Goal: Task Accomplishment & Management: Use online tool/utility

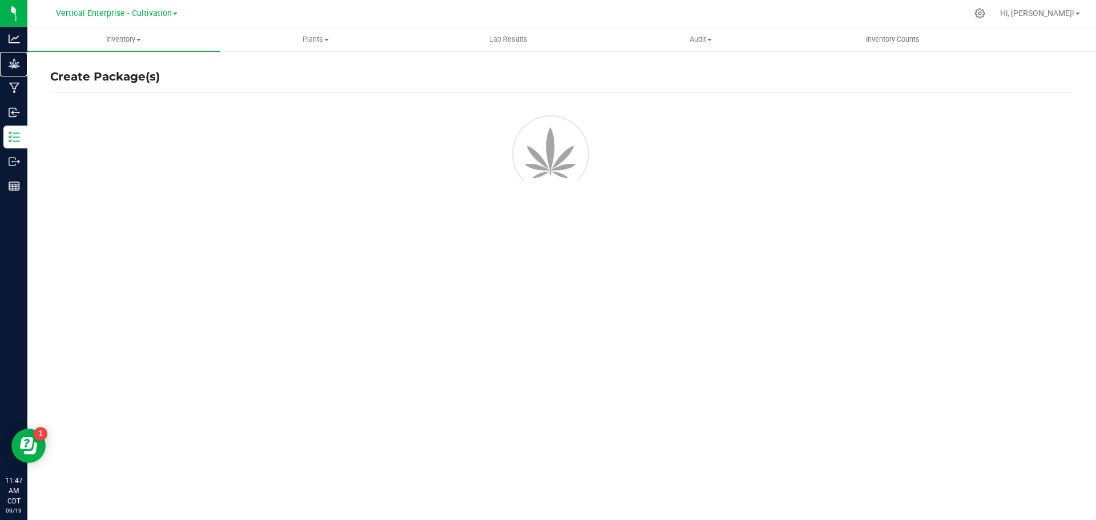
click at [0, 0] on p "Grow" at bounding box center [0, 0] width 0 height 0
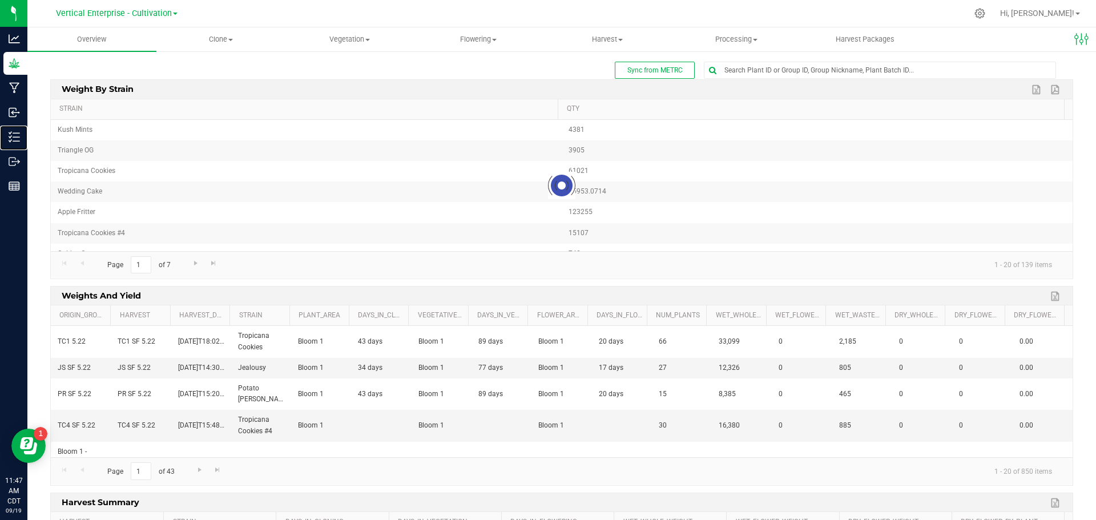
click at [0, 0] on p "Inventory" at bounding box center [0, 0] width 0 height 0
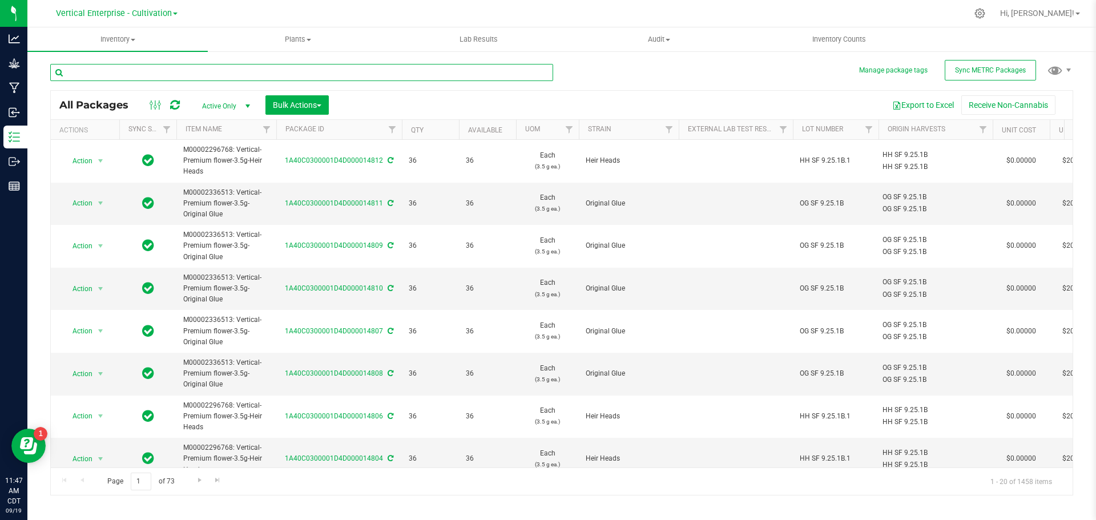
click at [122, 72] on input "text" at bounding box center [301, 72] width 503 height 17
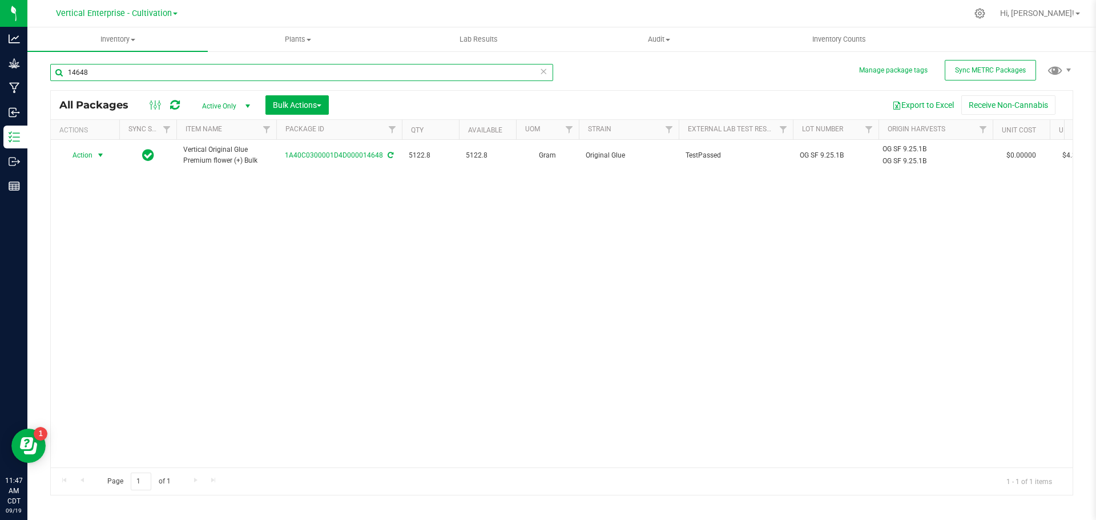
type input "14648"
click at [73, 163] on span "Action" at bounding box center [77, 155] width 31 height 16
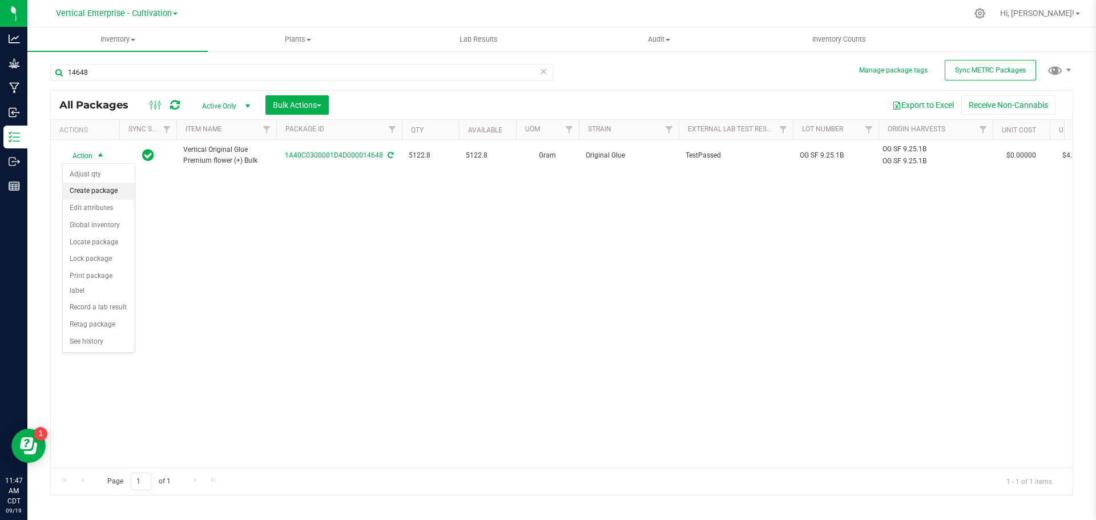
click at [79, 188] on li "Create package" at bounding box center [99, 191] width 72 height 17
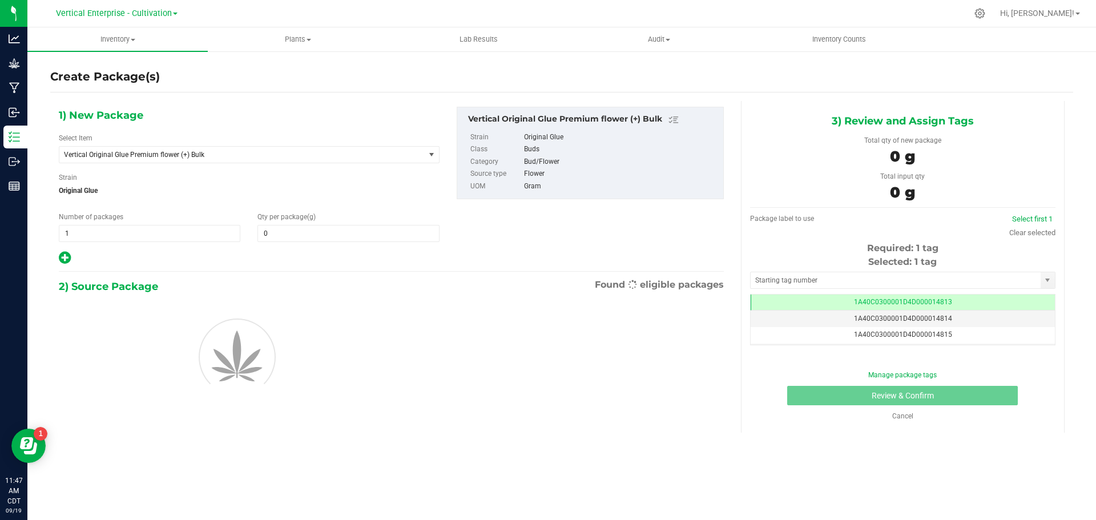
type input "0.0000"
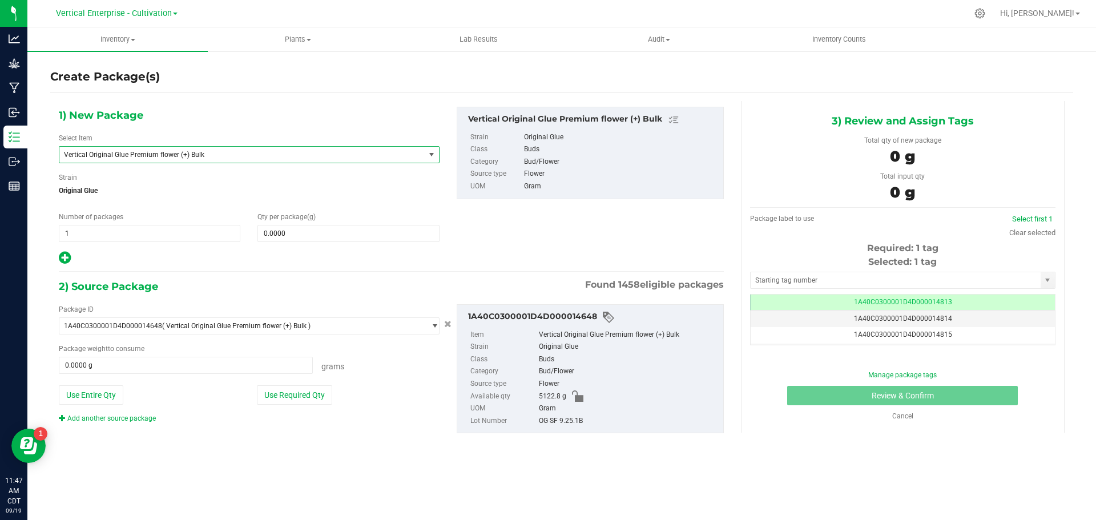
click at [153, 157] on span "Vertical Original Glue Premium flower (+) Bulk" at bounding box center [235, 155] width 342 height 8
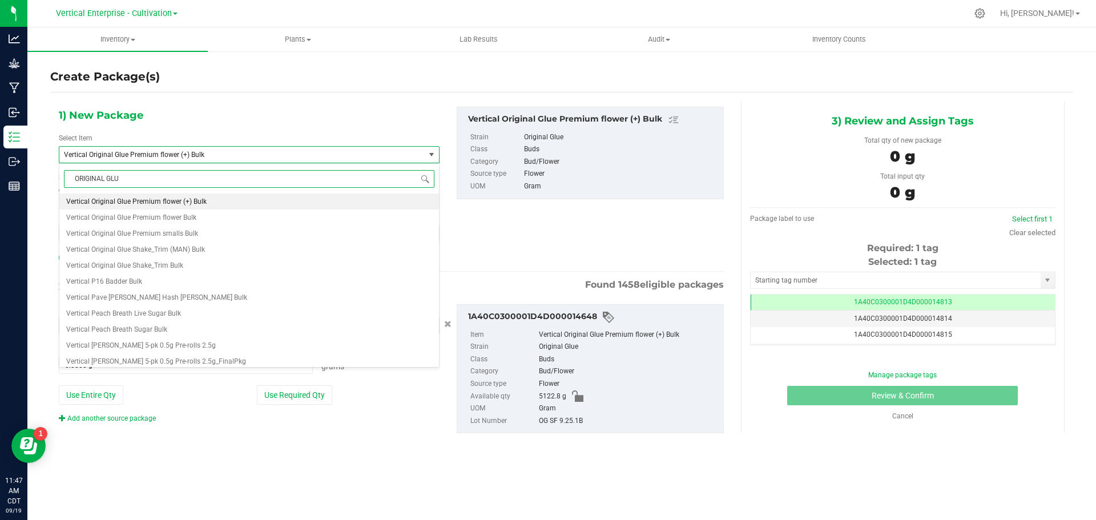
type input "ORIGINAL GLUE"
click at [151, 199] on span "M00002336513: Vertical-Premium flower-3.5g-Original Glue" at bounding box center [158, 202] width 184 height 8
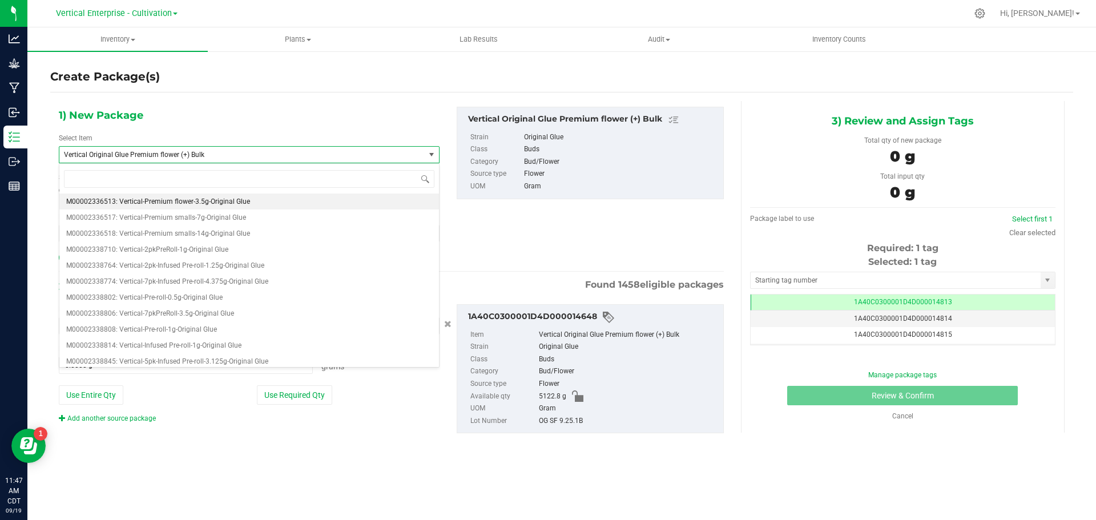
type input "0"
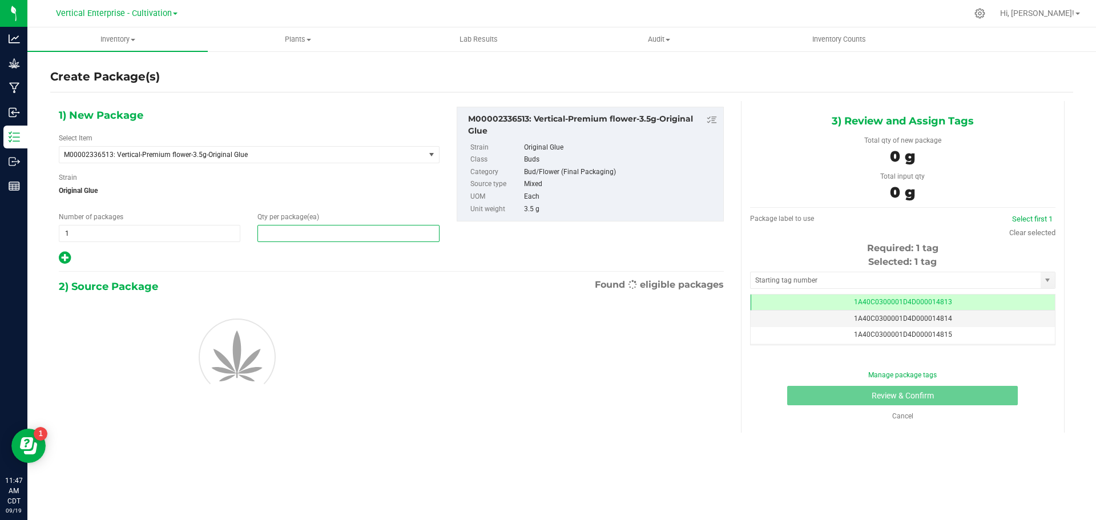
click at [315, 231] on span at bounding box center [349, 233] width 182 height 17
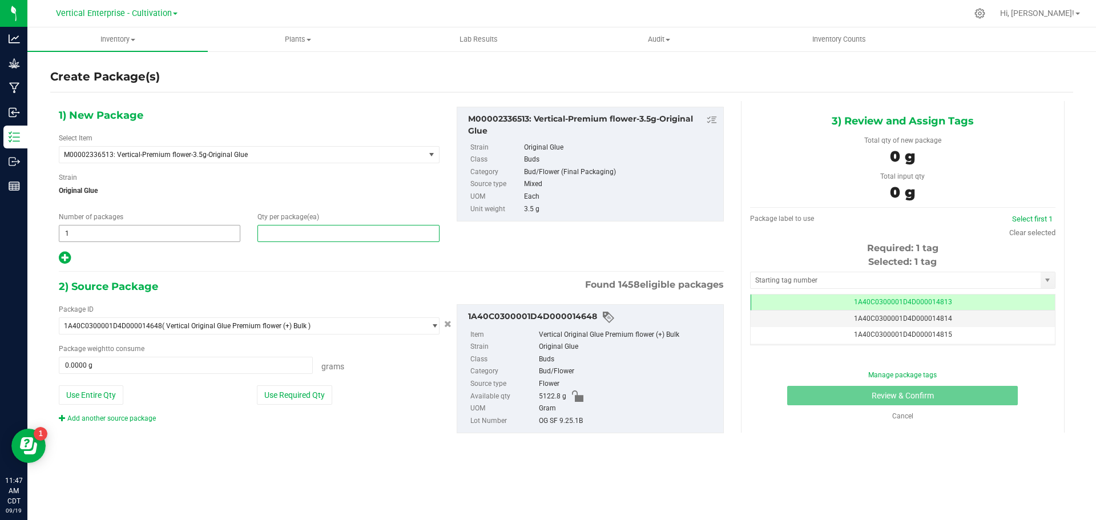
type input "0"
drag, startPoint x: 128, startPoint y: 227, endPoint x: 34, endPoint y: 234, distance: 94.5
click at [34, 234] on div "Create Package(s) 1) New Package Select Item M00002336513: Vertical-Premium flo…" at bounding box center [561, 228] width 1069 height 357
type input "2"
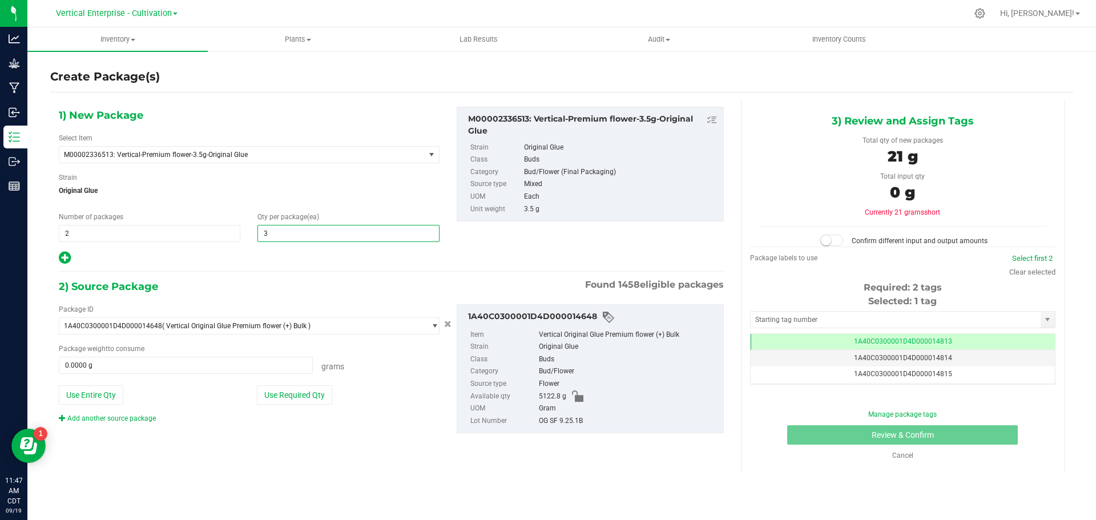
type input "36"
click at [304, 392] on button "Use Required Qty" at bounding box center [294, 394] width 75 height 19
type input "252.0000 g"
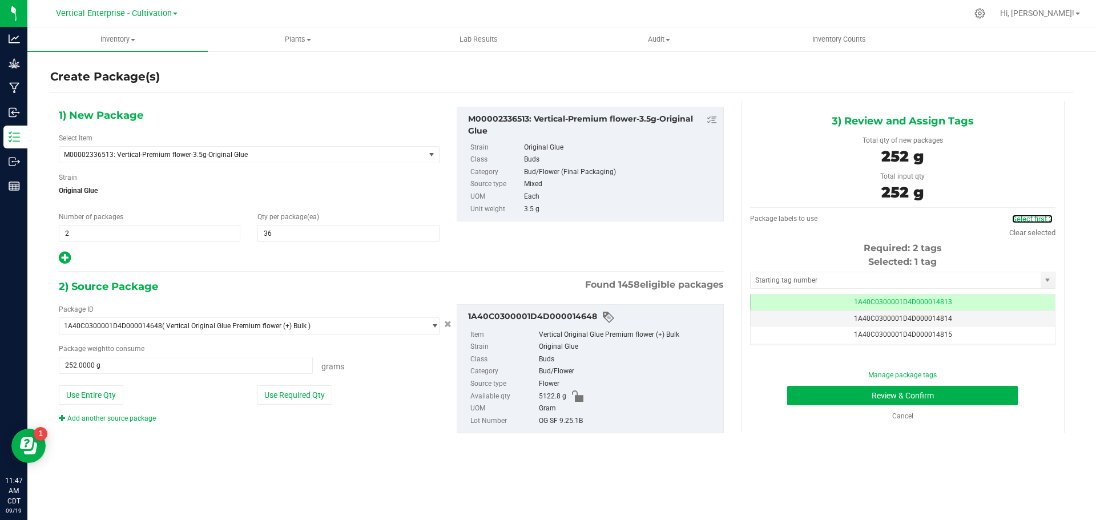
click at [1042, 216] on link "Select first 2" at bounding box center [1032, 219] width 41 height 9
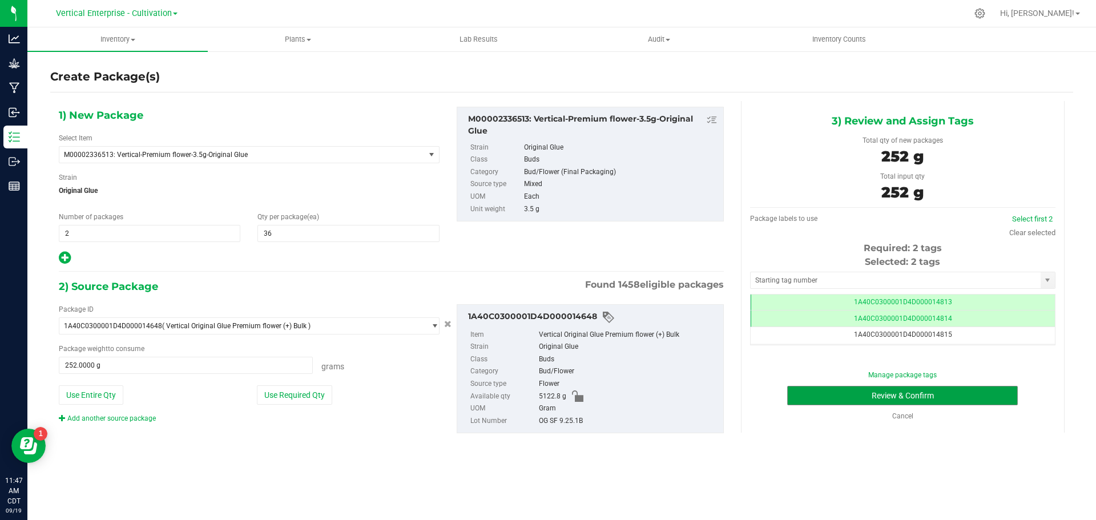
click at [972, 392] on button "Review & Confirm" at bounding box center [902, 395] width 231 height 19
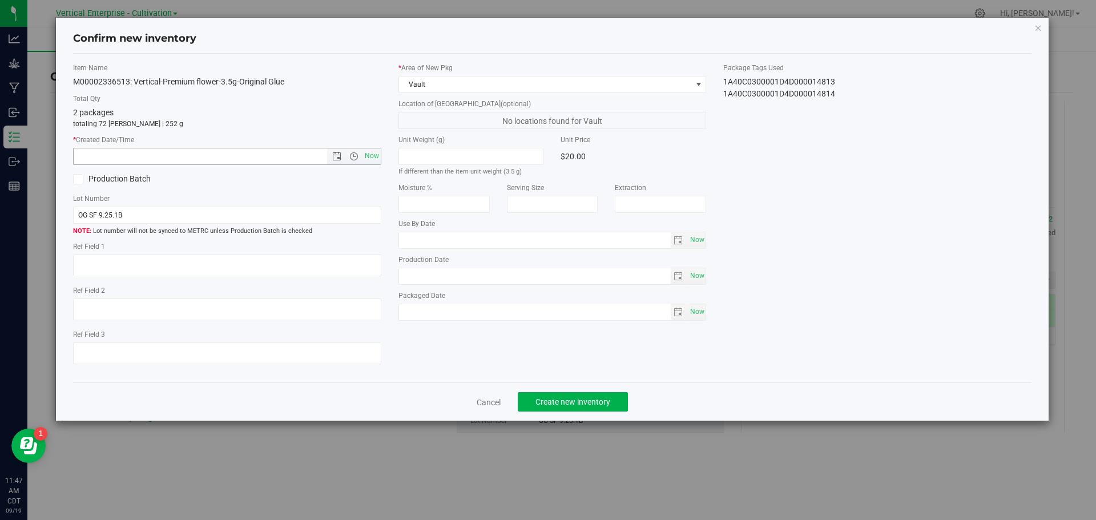
click at [371, 156] on span "Now" at bounding box center [371, 156] width 19 height 17
type input "[DATE] 11:47 AM"
click at [585, 400] on span "Create new inventory" at bounding box center [573, 401] width 75 height 9
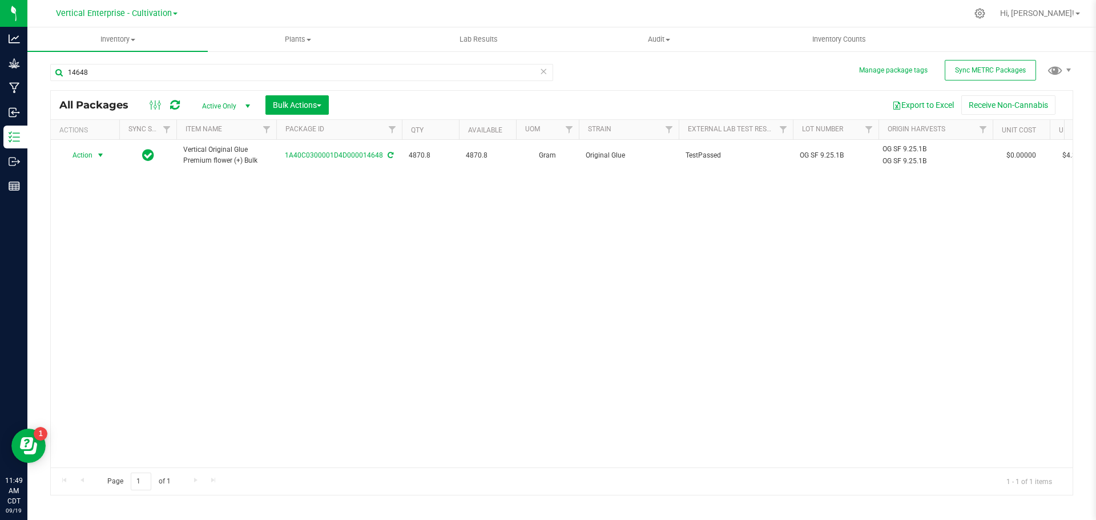
click at [73, 157] on span "Action" at bounding box center [77, 155] width 31 height 16
click at [80, 186] on li "Create package" at bounding box center [99, 191] width 72 height 17
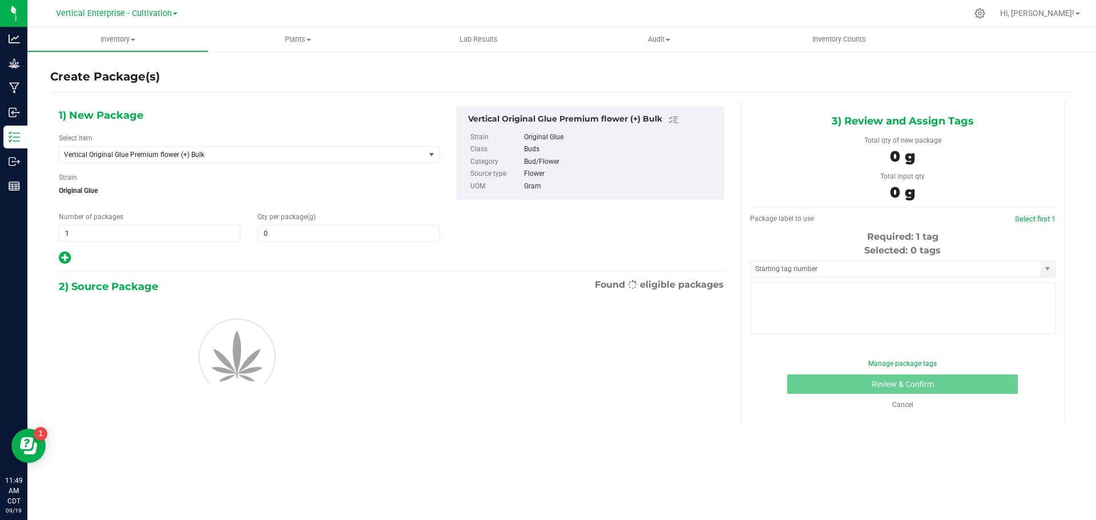
type input "0.0000"
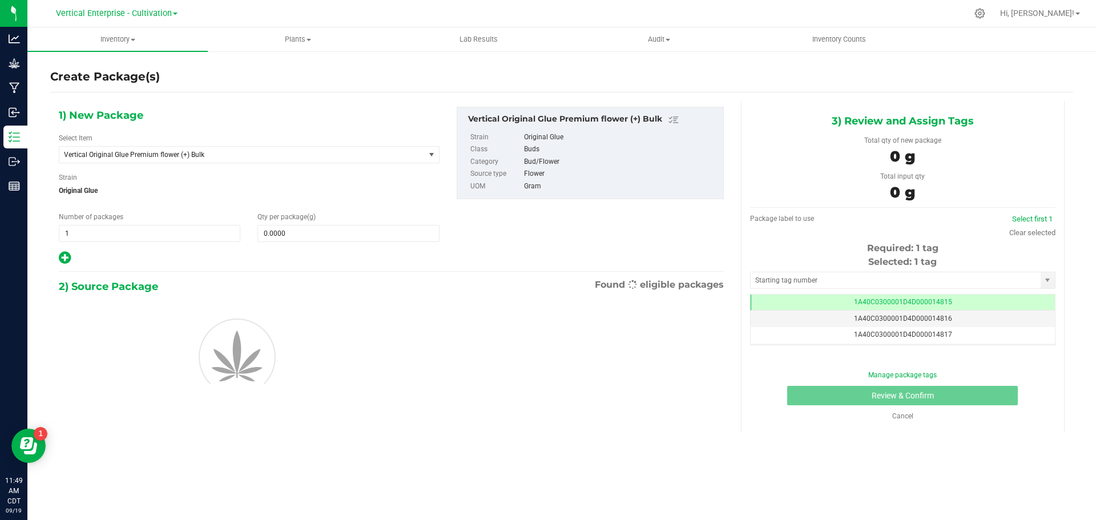
scroll to position [0, -1]
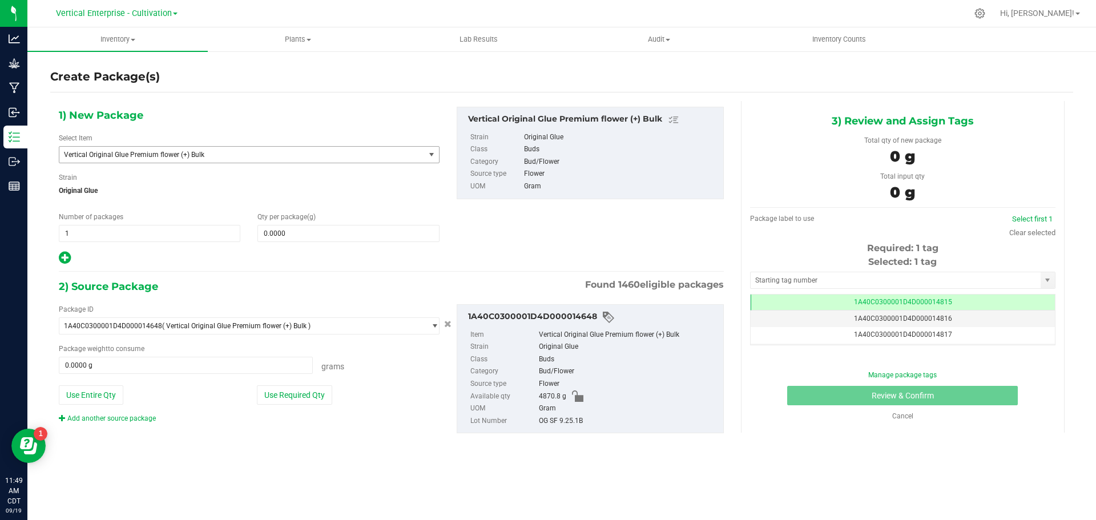
click at [100, 155] on span "Vertical Original Glue Premium flower (+) Bulk" at bounding box center [235, 155] width 342 height 8
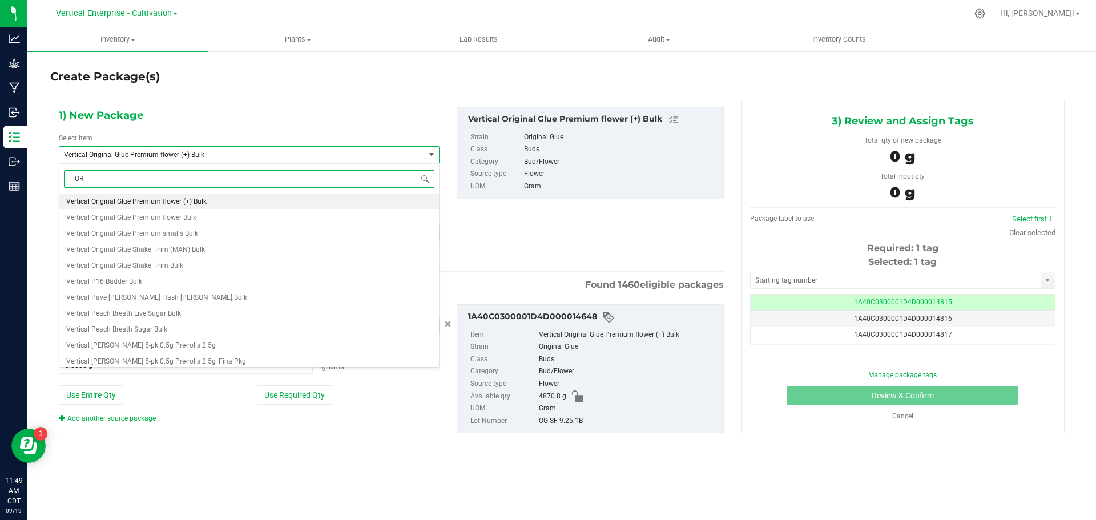
scroll to position [0, 0]
type input "ORIGINAL GLUE"
click at [151, 198] on span "M00002336513: Vertical-Premium flower-3.5g-Original Glue" at bounding box center [158, 202] width 184 height 8
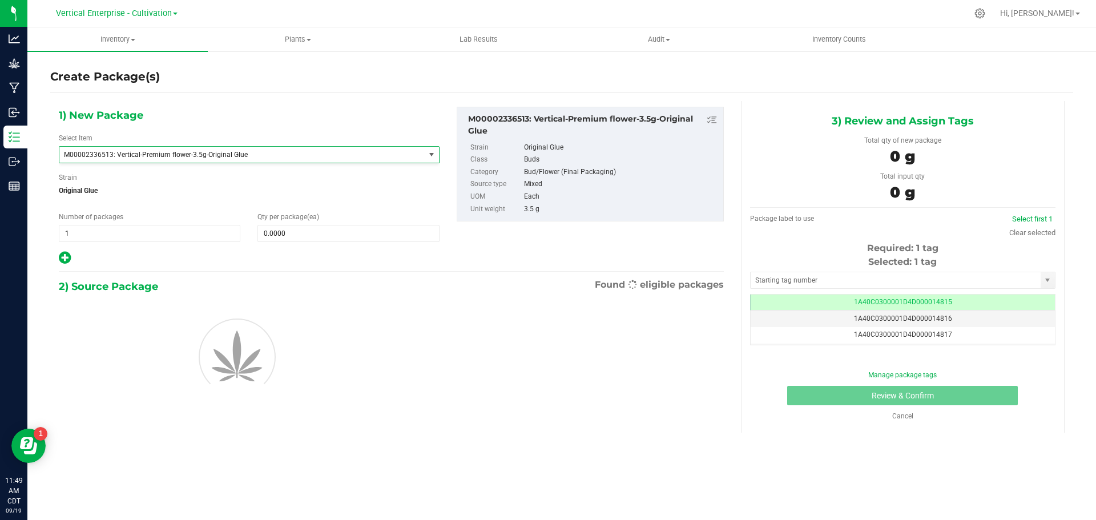
type input "0"
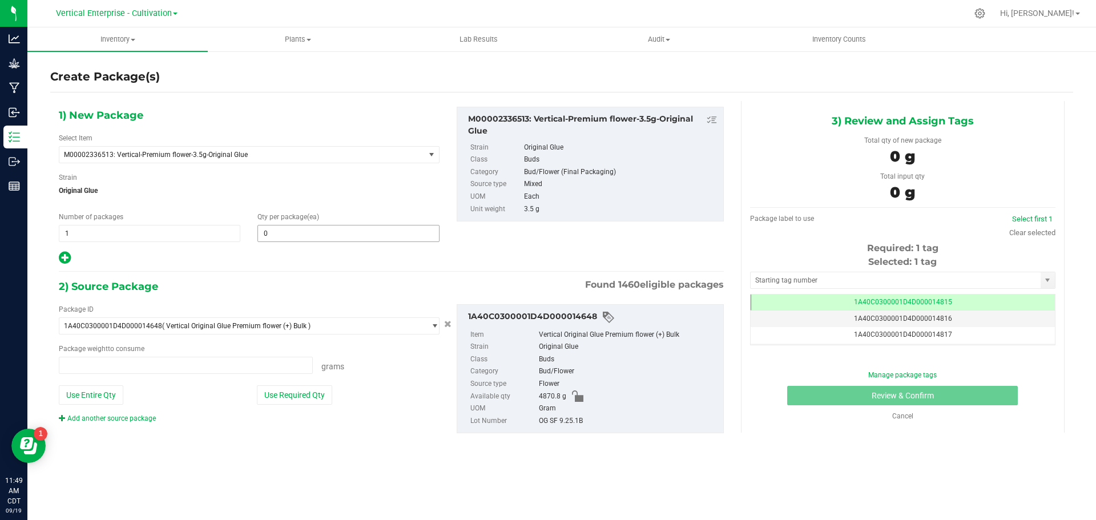
type input "0.0000 g"
click at [291, 236] on span at bounding box center [349, 233] width 182 height 17
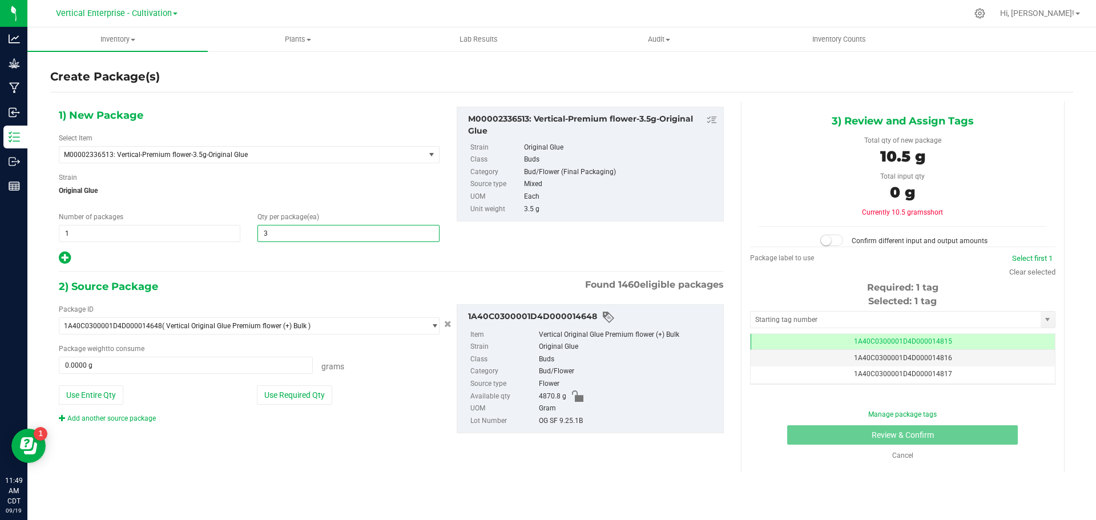
type input "36"
click at [284, 395] on button "Use Required Qty" at bounding box center [294, 394] width 75 height 19
type input "126.0000 g"
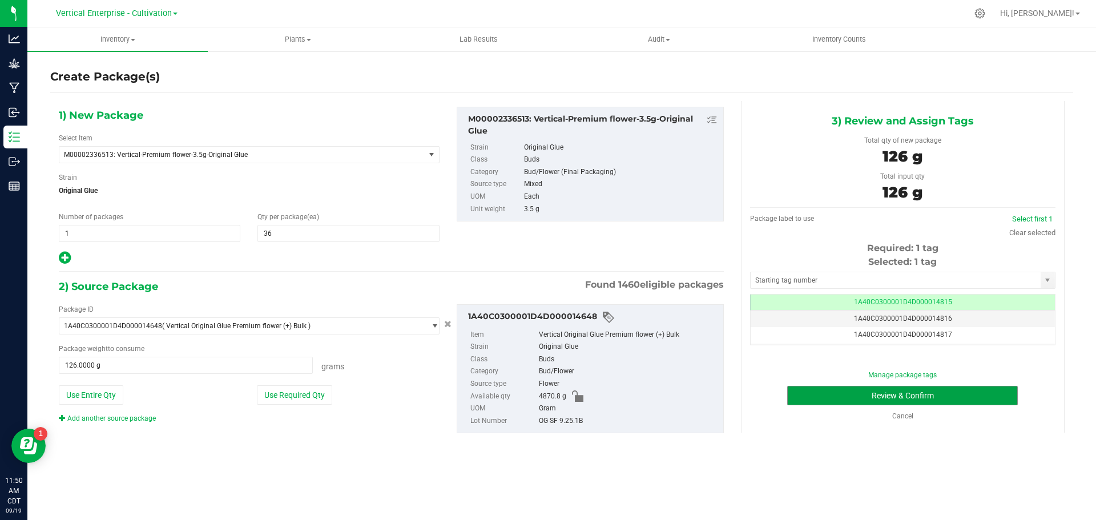
click at [963, 400] on button "Review & Confirm" at bounding box center [902, 395] width 231 height 19
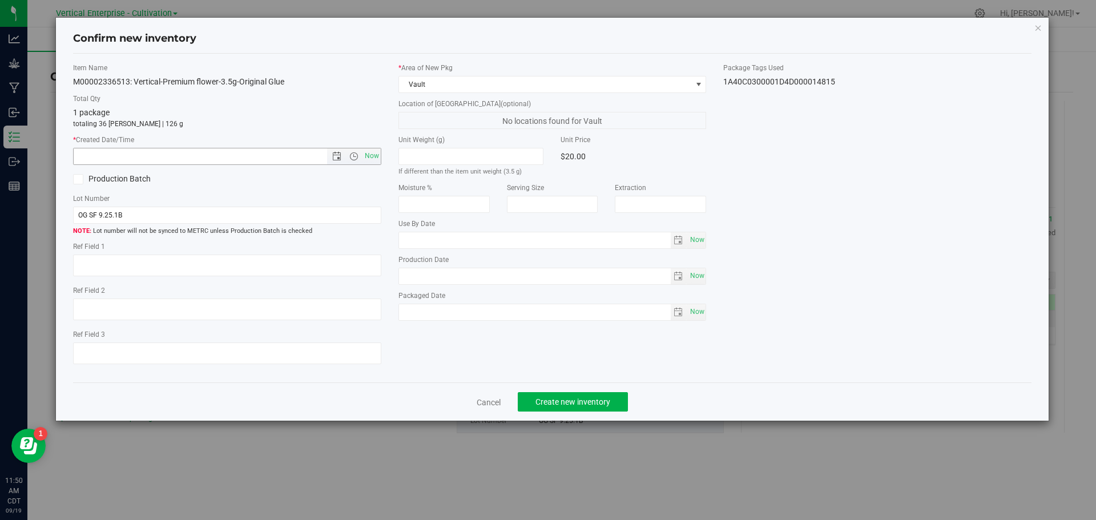
click at [369, 164] on span "Now" at bounding box center [371, 156] width 19 height 17
type input "[DATE] 11:50 AM"
click at [610, 403] on span "Create new inventory" at bounding box center [573, 401] width 75 height 9
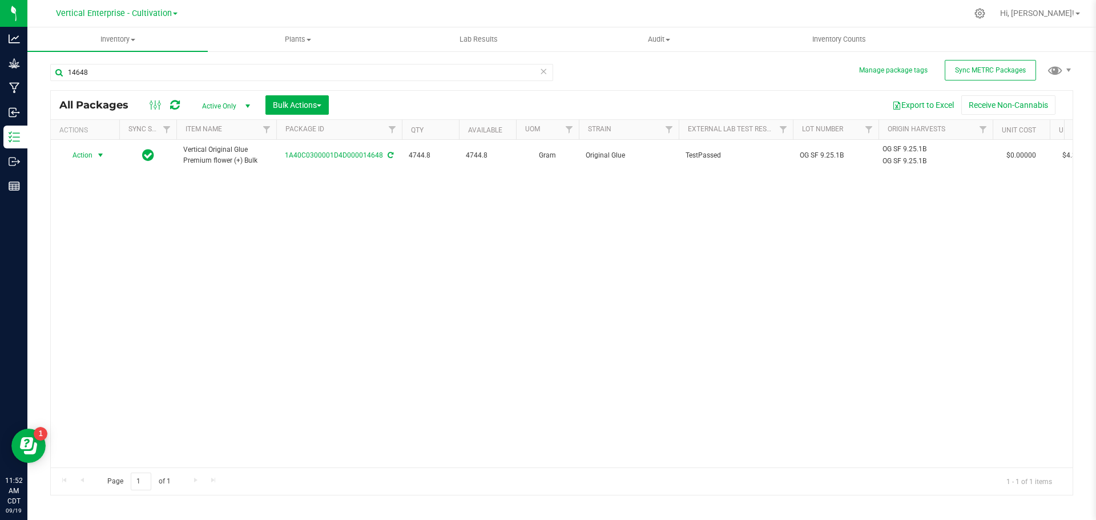
click at [88, 162] on span "Action" at bounding box center [77, 155] width 31 height 16
click at [102, 196] on li "Create package" at bounding box center [99, 191] width 72 height 17
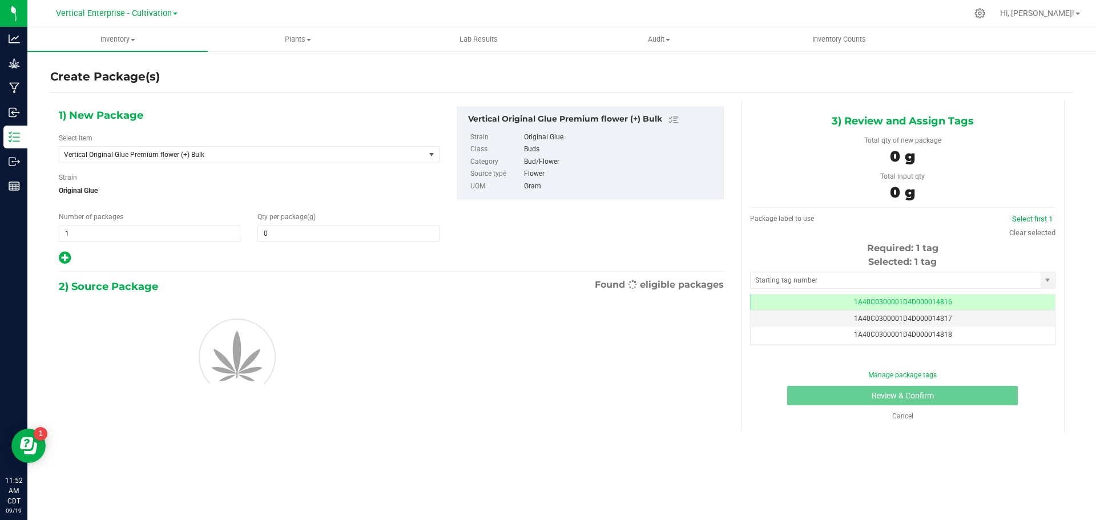
type input "0.0000"
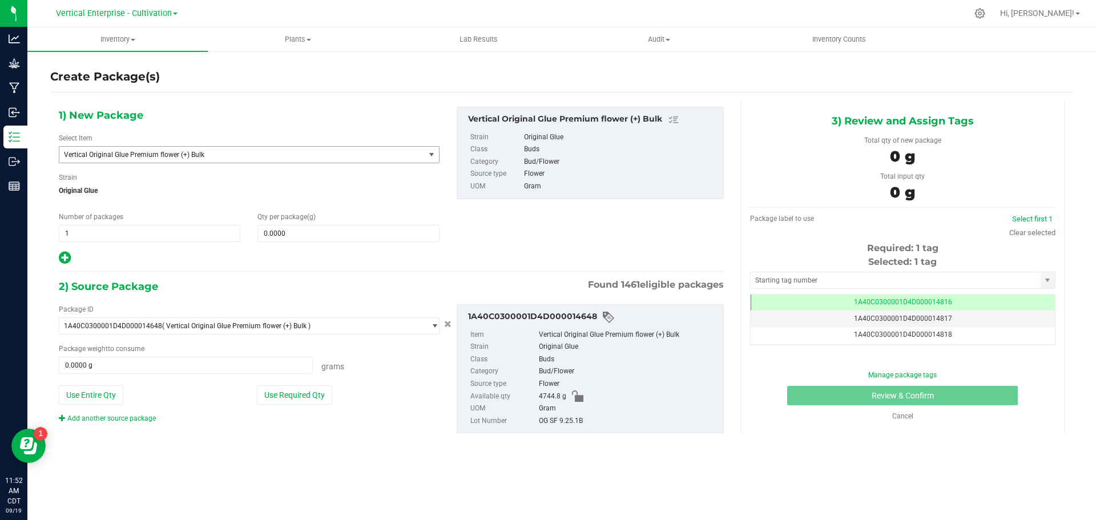
click at [163, 155] on span "Vertical Original Glue Premium flower (+) Bulk" at bounding box center [235, 155] width 342 height 8
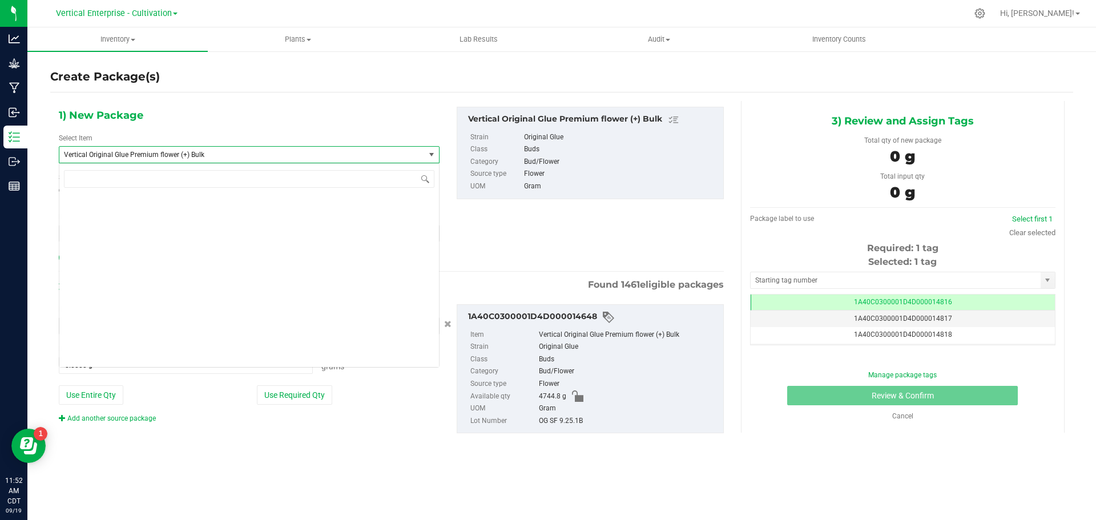
scroll to position [90502, 0]
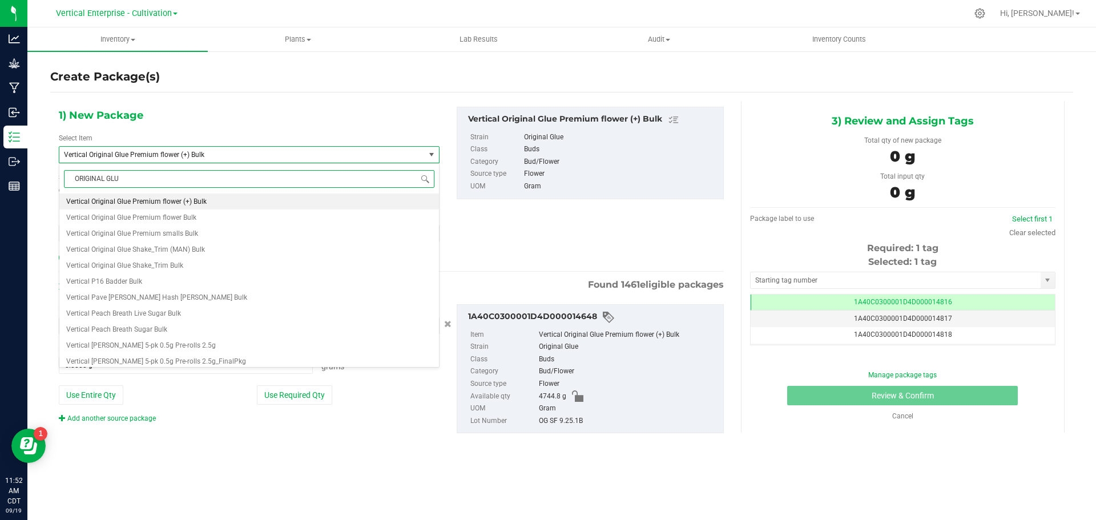
type input "ORIGINAL GLUE"
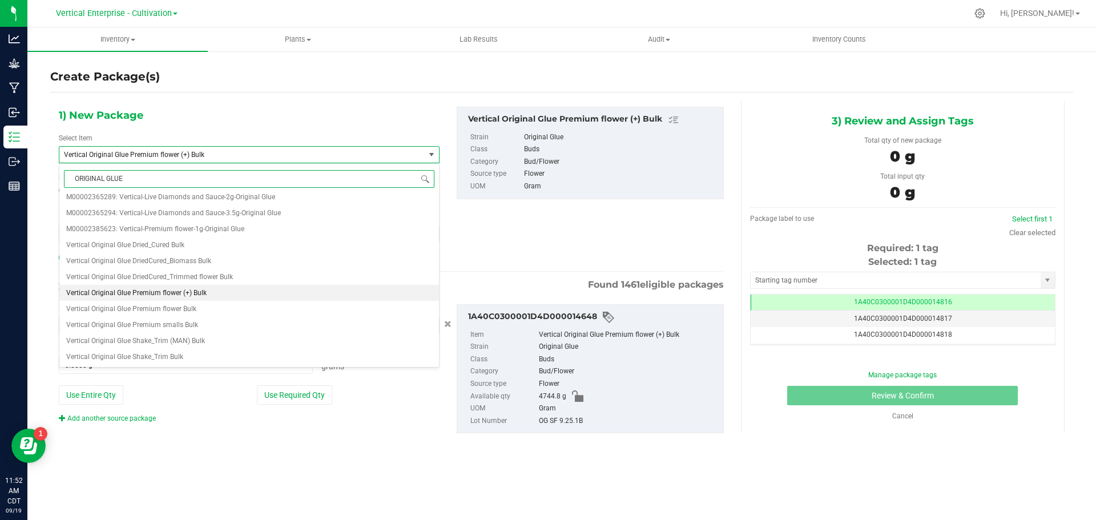
scroll to position [0, 0]
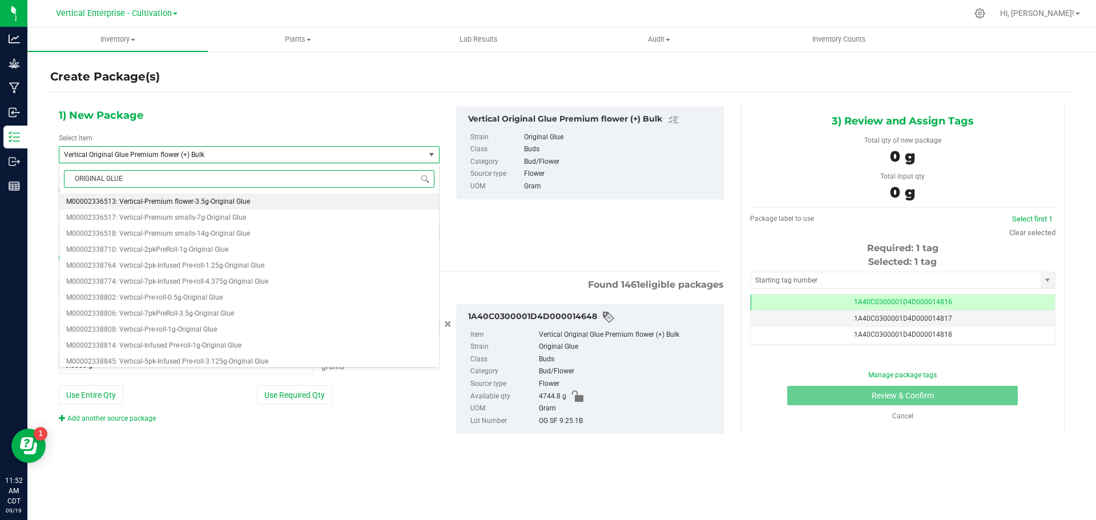
click at [183, 206] on span "M00002336513: Vertical-Premium flower-3.5g-Original Glue" at bounding box center [158, 202] width 184 height 8
type input "0"
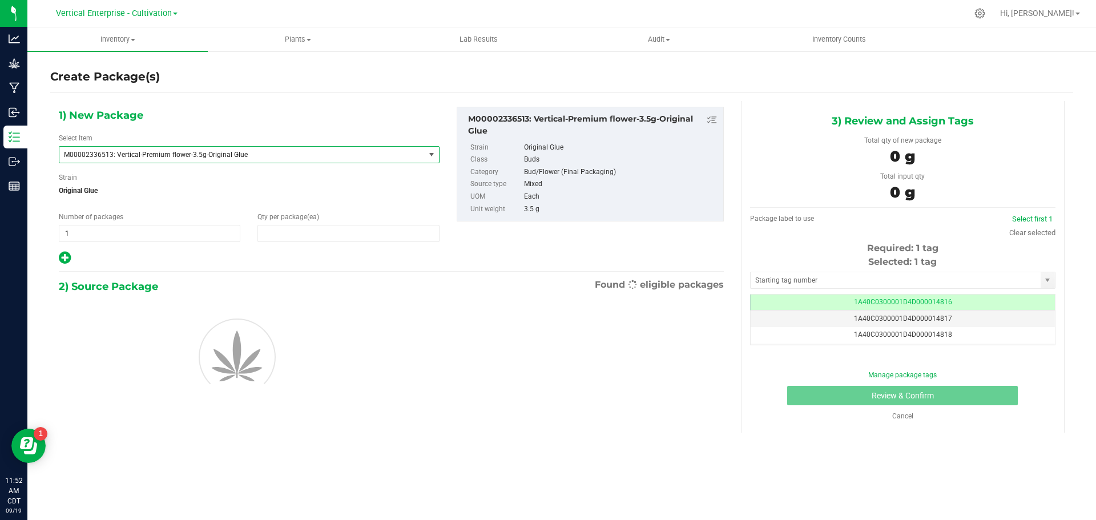
click at [337, 240] on span at bounding box center [349, 233] width 182 height 17
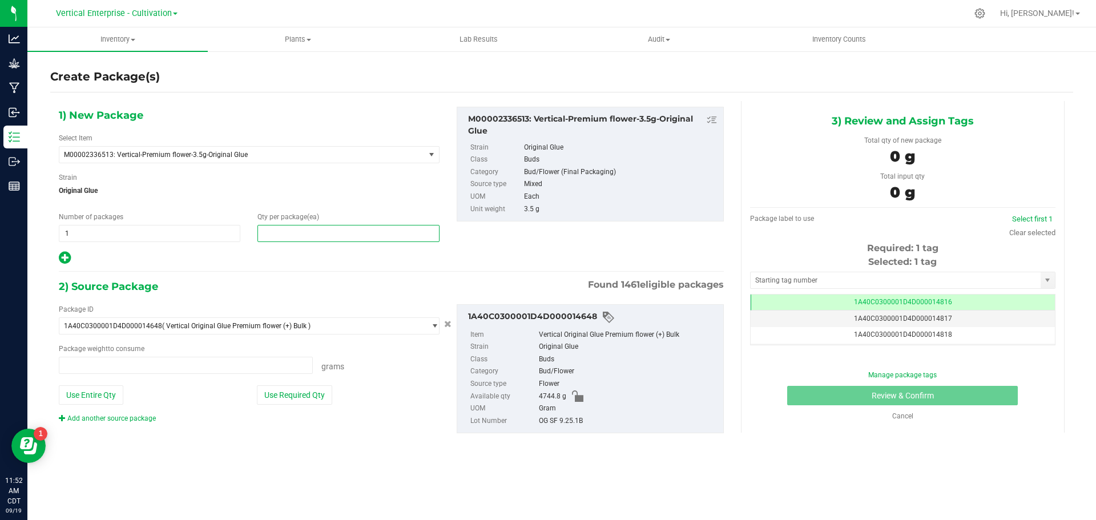
type input "0.0000 g"
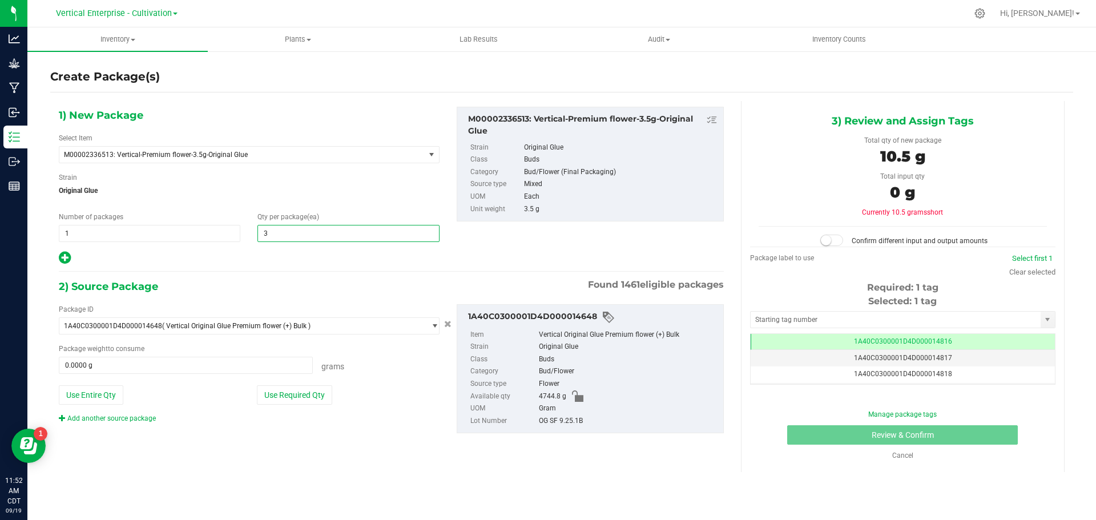
type input "36"
click at [309, 395] on button "Use Required Qty" at bounding box center [294, 394] width 75 height 19
type input "126.0000 g"
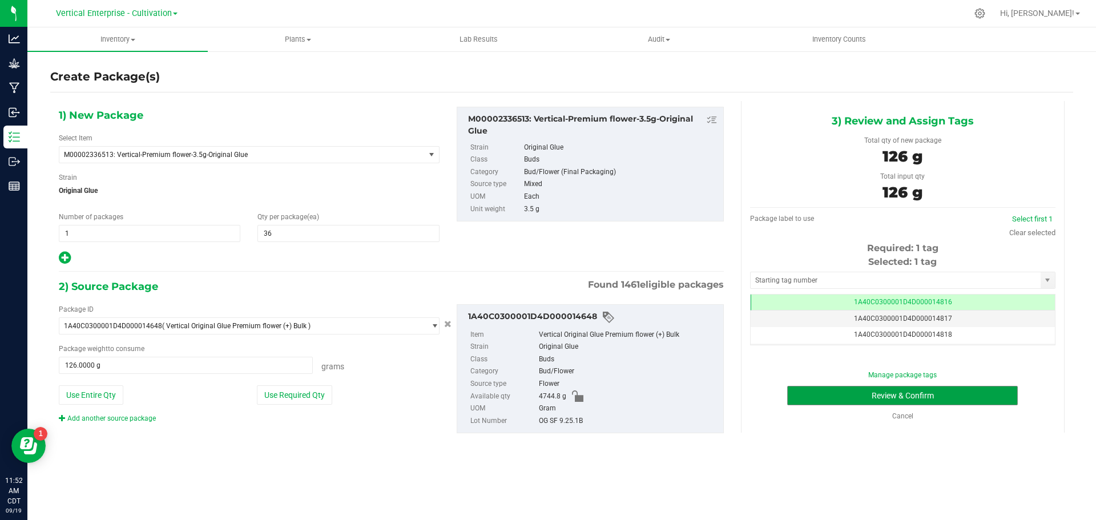
click at [935, 395] on button "Review & Confirm" at bounding box center [902, 395] width 231 height 19
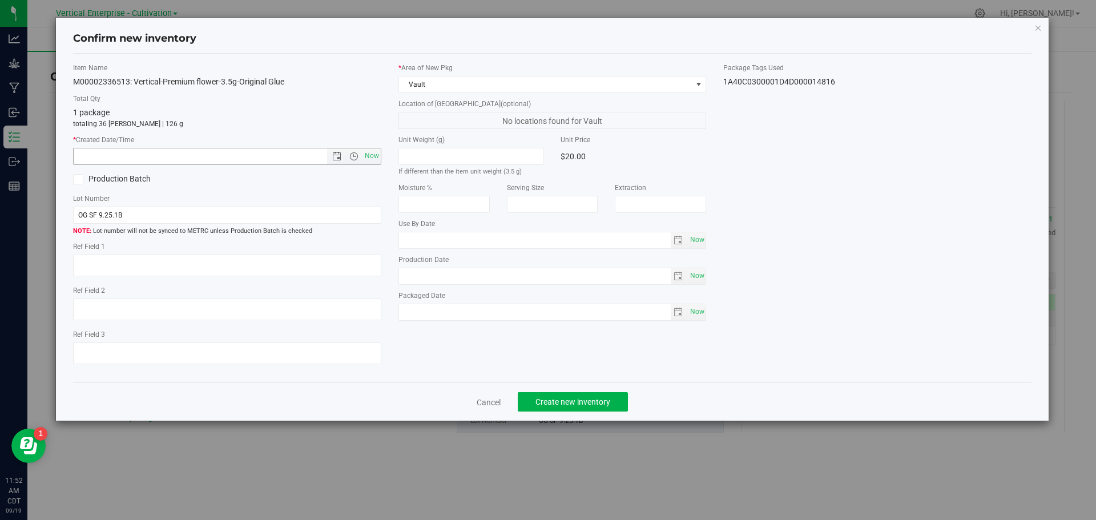
drag, startPoint x: 371, startPoint y: 151, endPoint x: 402, endPoint y: 225, distance: 80.1
click at [371, 152] on span "Now" at bounding box center [371, 156] width 19 height 17
type input "[DATE] 11:52 AM"
click at [574, 403] on span "Create new inventory" at bounding box center [573, 401] width 75 height 9
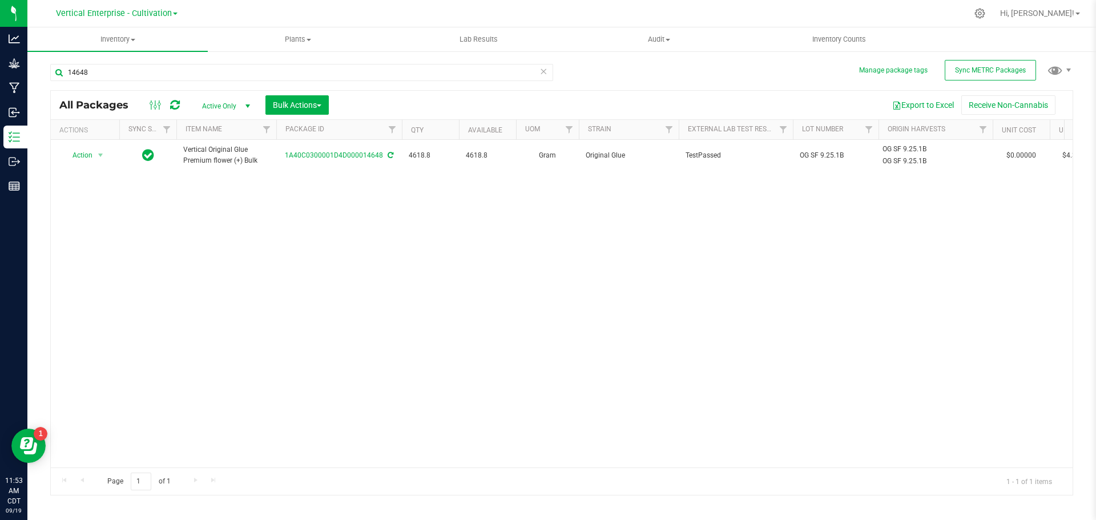
click at [121, 79] on div "14648" at bounding box center [301, 77] width 503 height 26
click at [121, 78] on input "14648" at bounding box center [301, 72] width 503 height 17
type input "14638"
drag, startPoint x: 90, startPoint y: 156, endPoint x: 77, endPoint y: 154, distance: 13.3
click at [77, 154] on span "Action" at bounding box center [77, 155] width 31 height 16
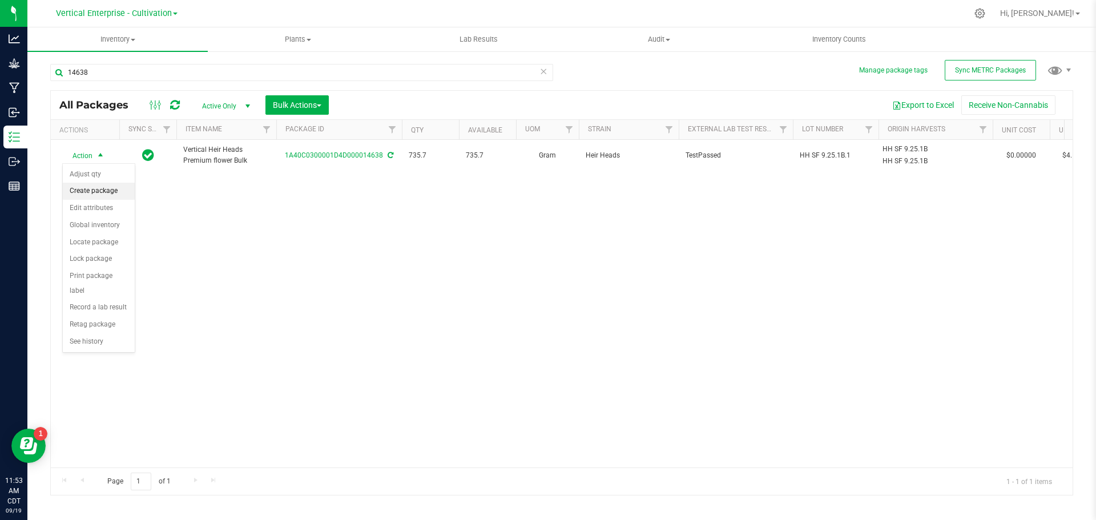
click at [79, 190] on li "Create package" at bounding box center [99, 191] width 72 height 17
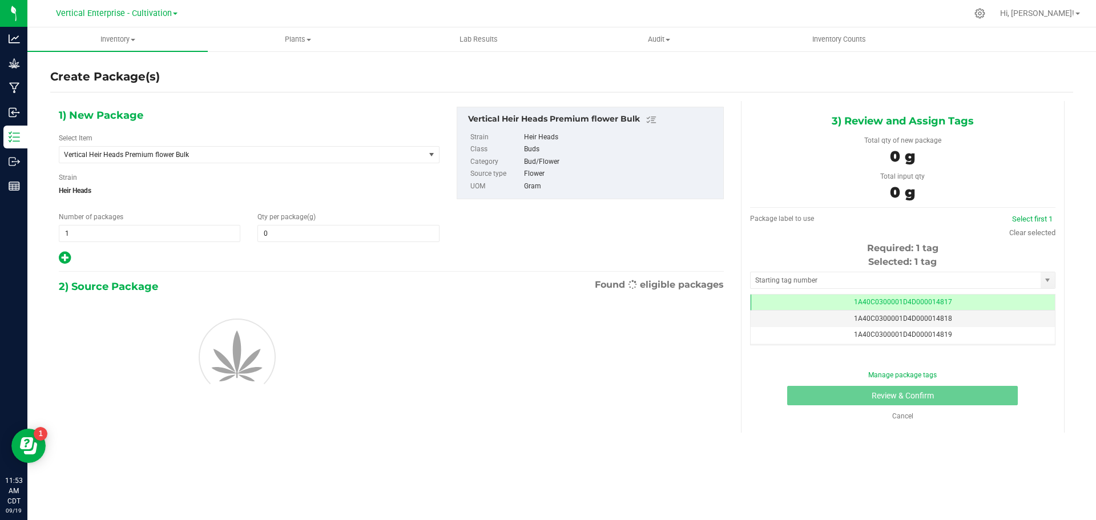
type input "0.0000"
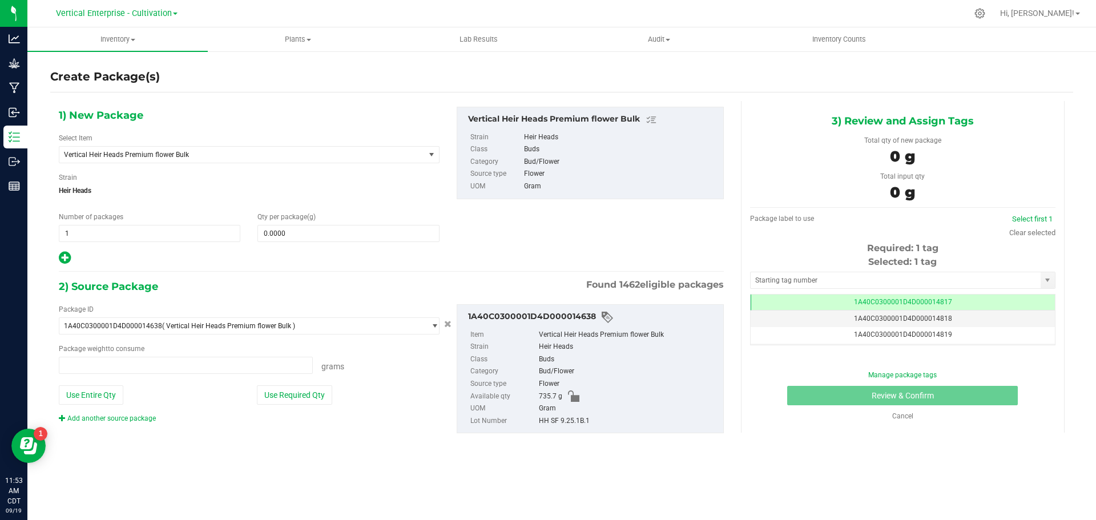
type input "0.0000 g"
click at [120, 159] on span "Vertical Heir Heads Premium flower Bulk" at bounding box center [241, 155] width 365 height 16
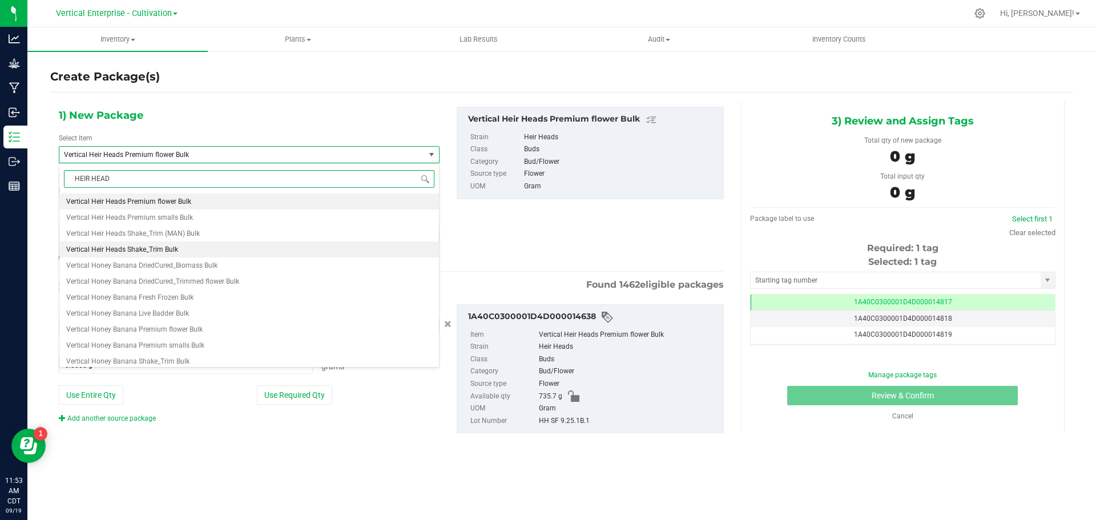
type input "HEIR HEADS"
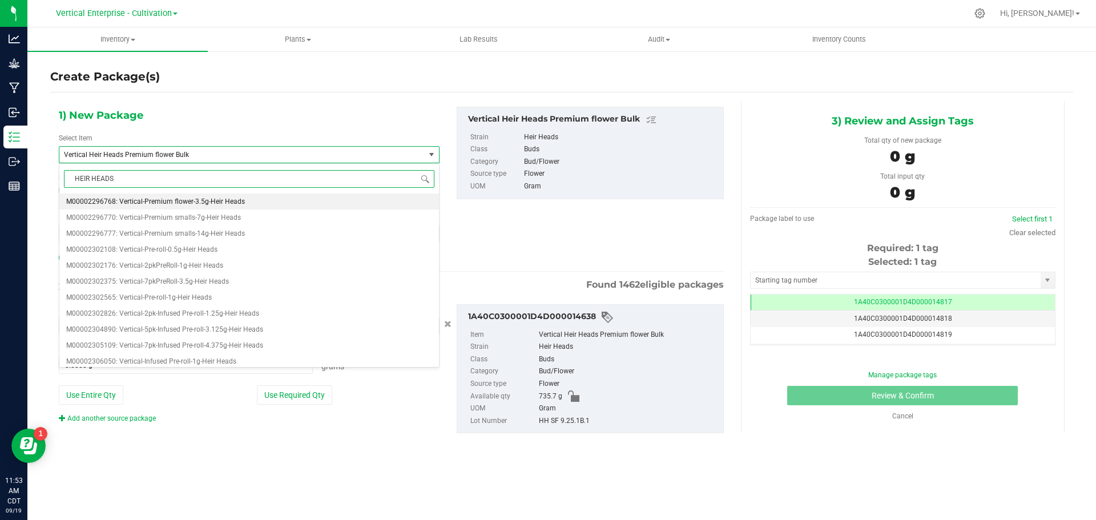
click at [177, 200] on span "M00002296768: Vertical-Premium flower-3.5g-Heir Heads" at bounding box center [155, 202] width 179 height 8
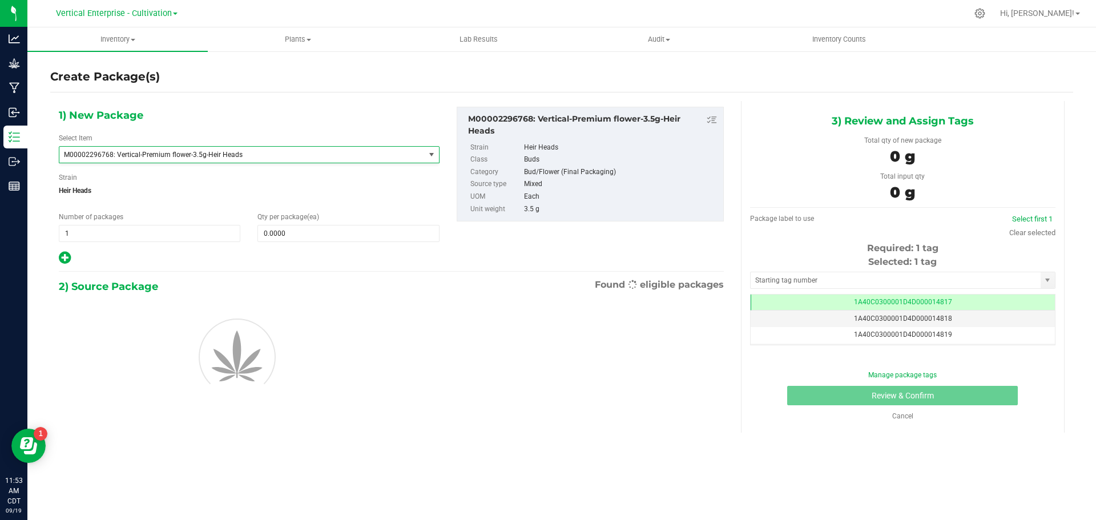
type input "0"
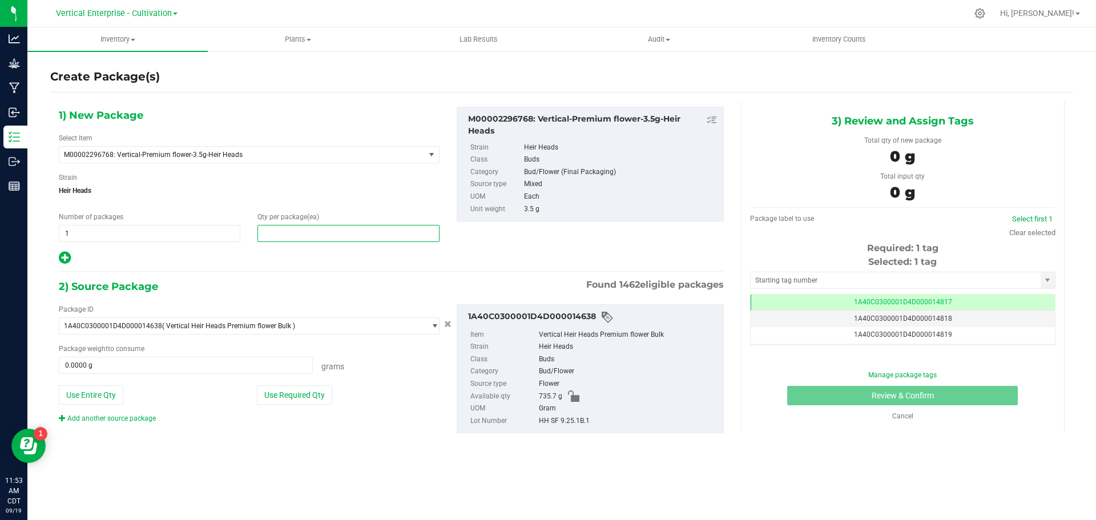
click at [280, 238] on span at bounding box center [349, 233] width 182 height 17
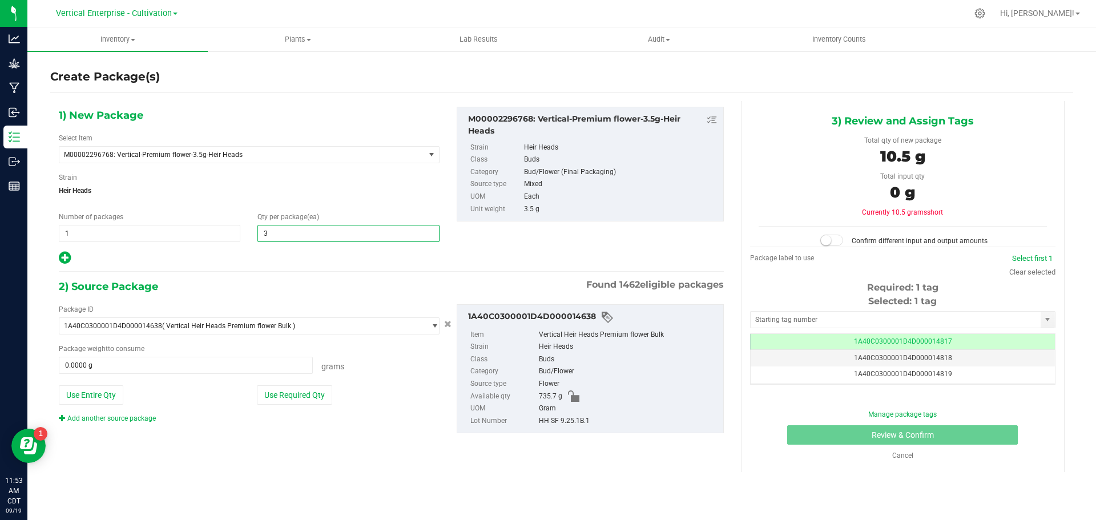
type input "36"
click at [282, 392] on button "Use Required Qty" at bounding box center [294, 394] width 75 height 19
type input "126.0000 g"
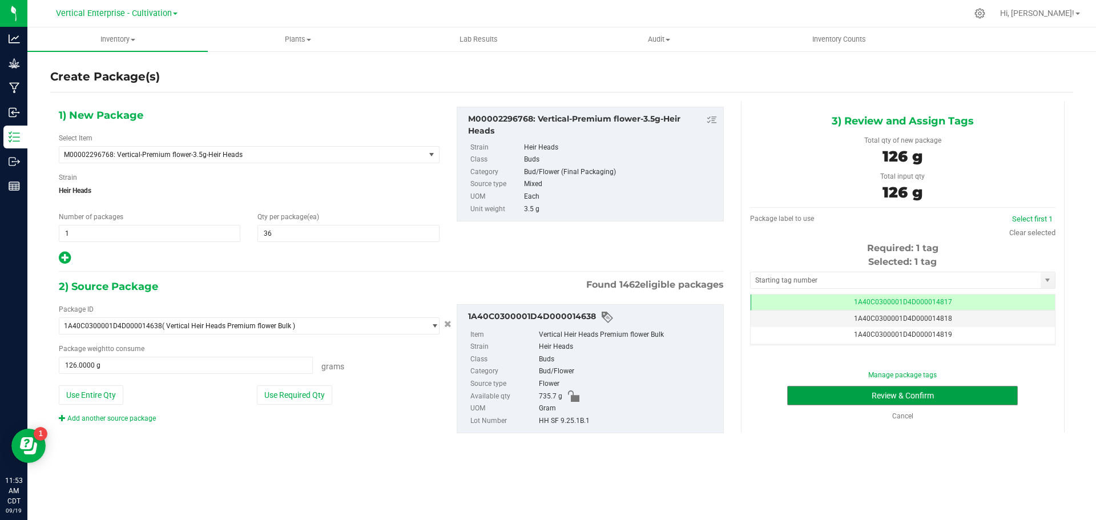
click at [968, 392] on button "Review & Confirm" at bounding box center [902, 395] width 231 height 19
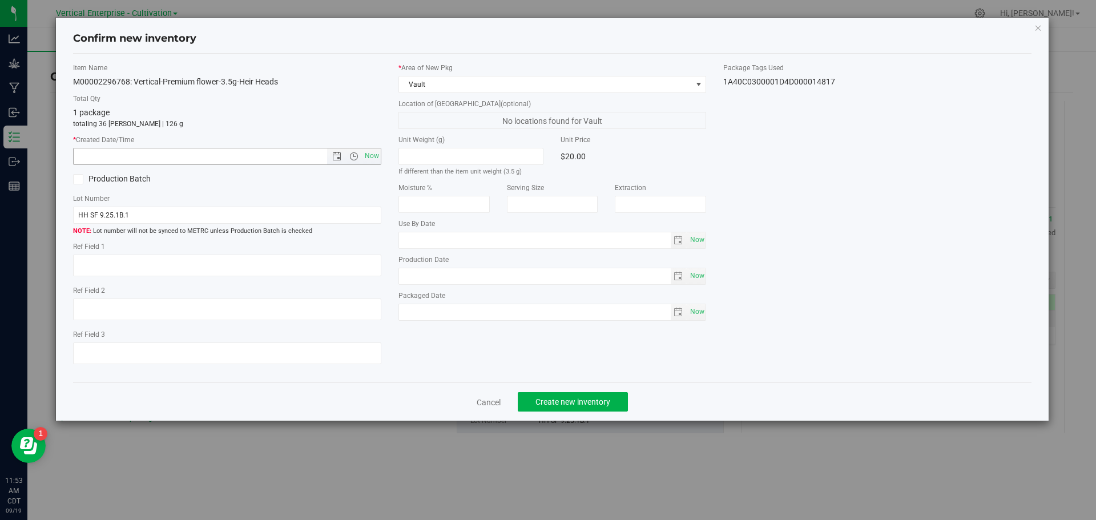
click at [371, 162] on span "Now" at bounding box center [371, 156] width 19 height 17
type input "[DATE] 11:53 AM"
click at [580, 401] on span "Create new inventory" at bounding box center [573, 401] width 75 height 9
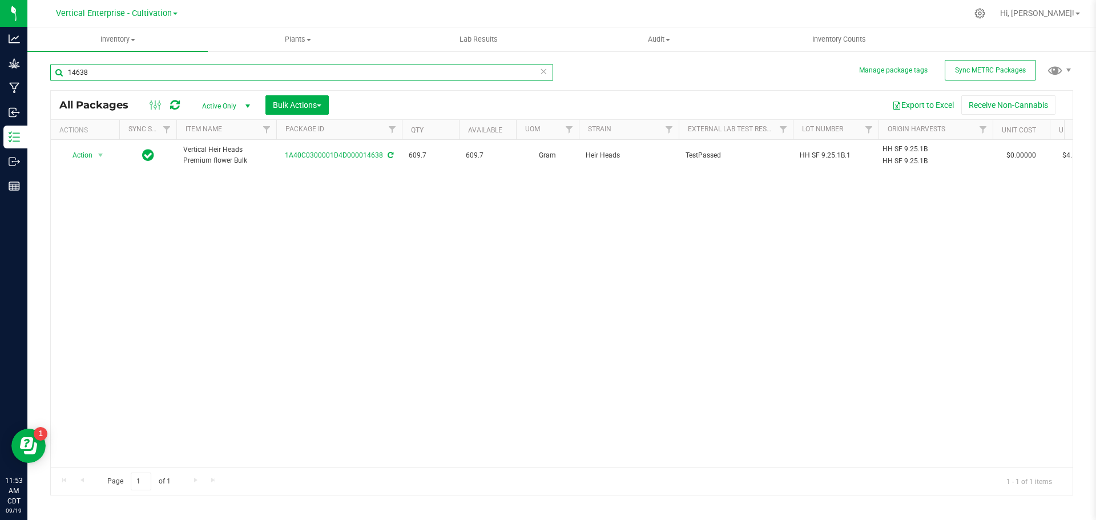
click at [175, 76] on input "14638" at bounding box center [301, 72] width 503 height 17
type input "1"
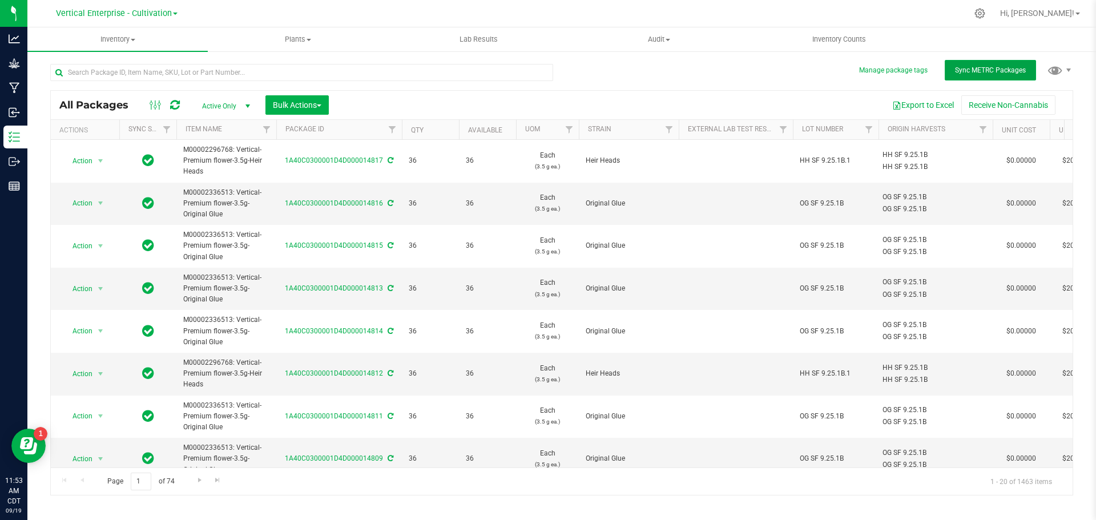
click at [980, 72] on span "Sync METRC Packages" at bounding box center [990, 70] width 71 height 8
click at [183, 63] on div at bounding box center [306, 72] width 512 height 37
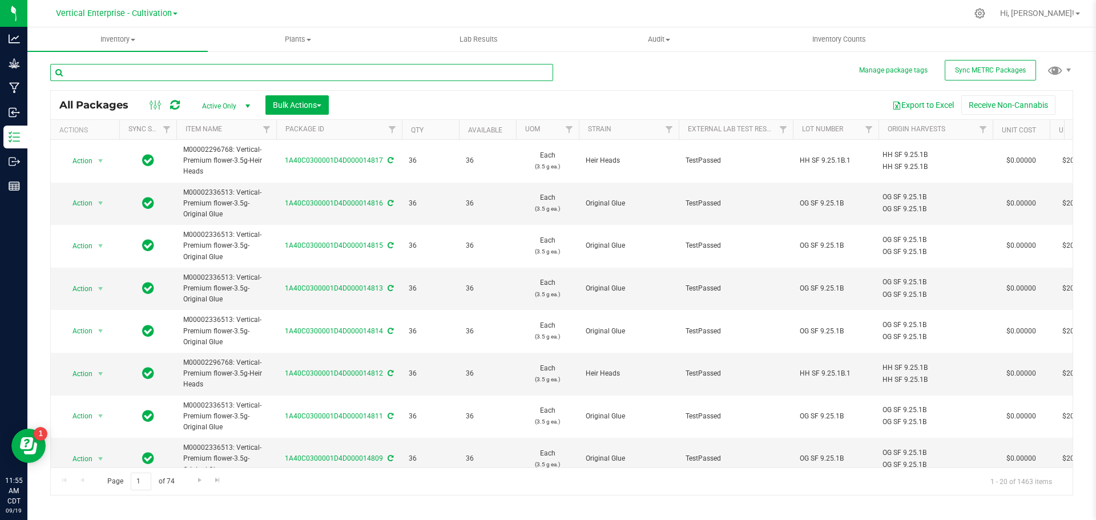
click at [177, 69] on input "text" at bounding box center [301, 72] width 503 height 17
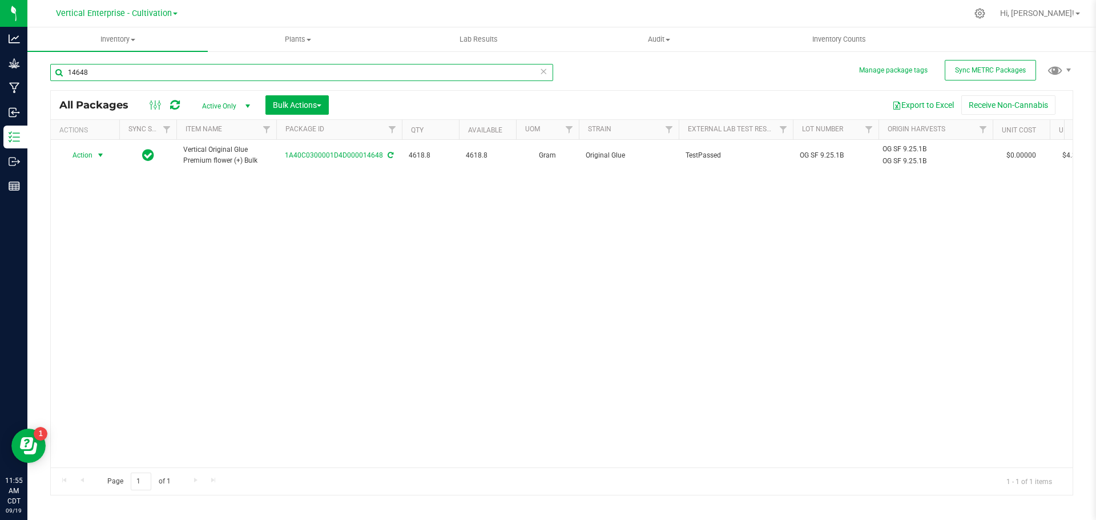
type input "14648"
click at [79, 154] on span "Action" at bounding box center [77, 155] width 31 height 16
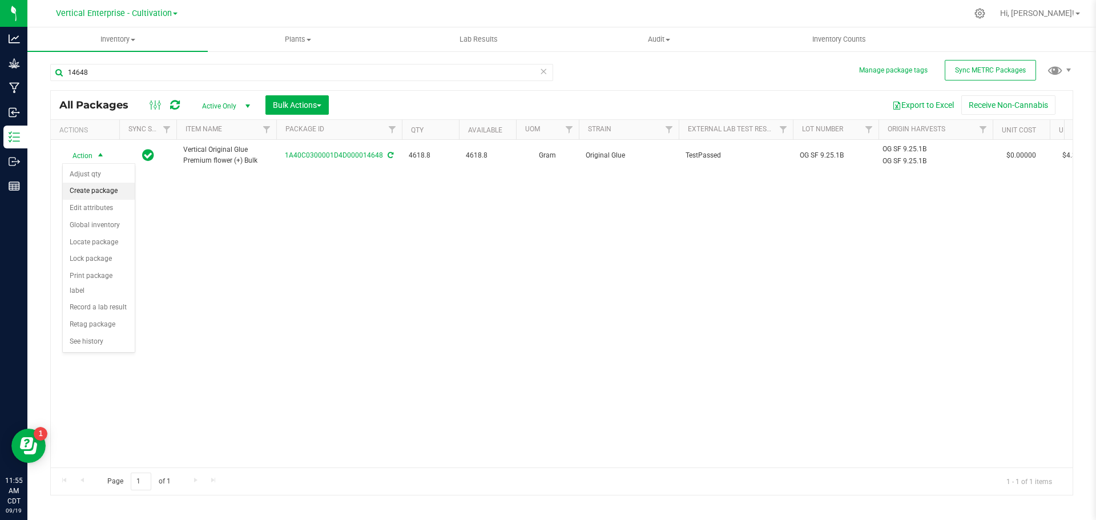
click at [90, 191] on li "Create package" at bounding box center [99, 191] width 72 height 17
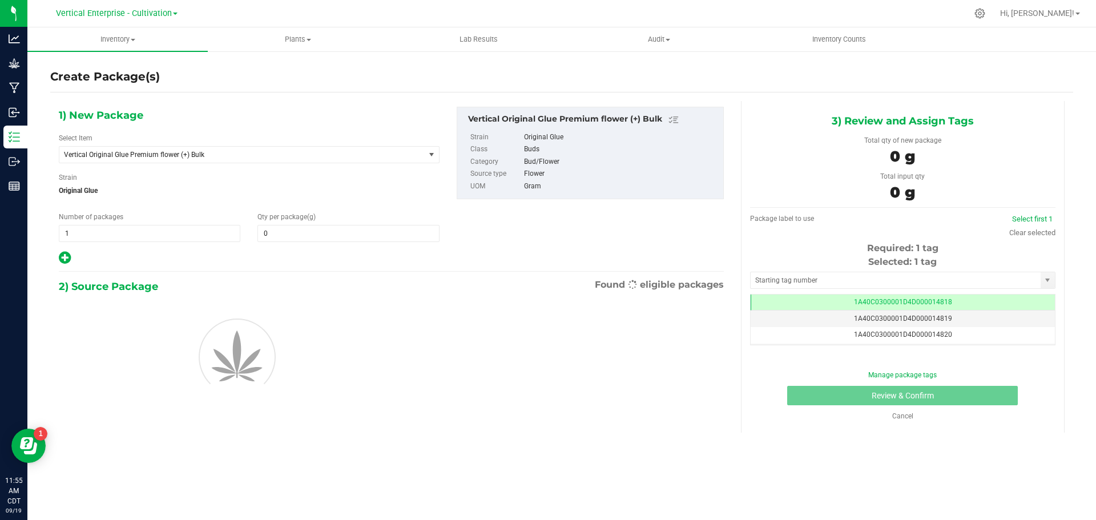
type input "0.0000"
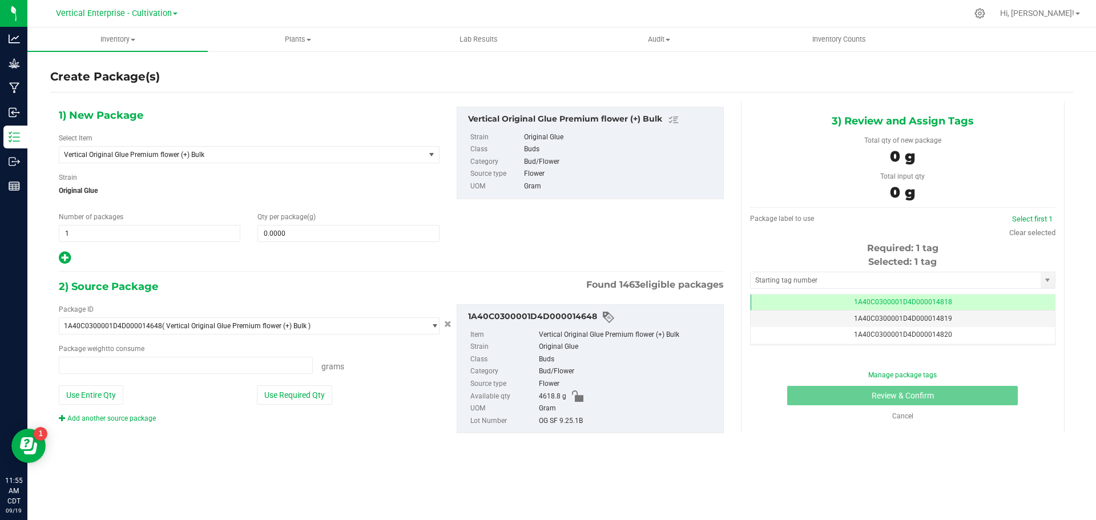
type input "0.0000 g"
click at [155, 151] on span "Vertical Original Glue Premium flower (+) Bulk" at bounding box center [235, 155] width 342 height 8
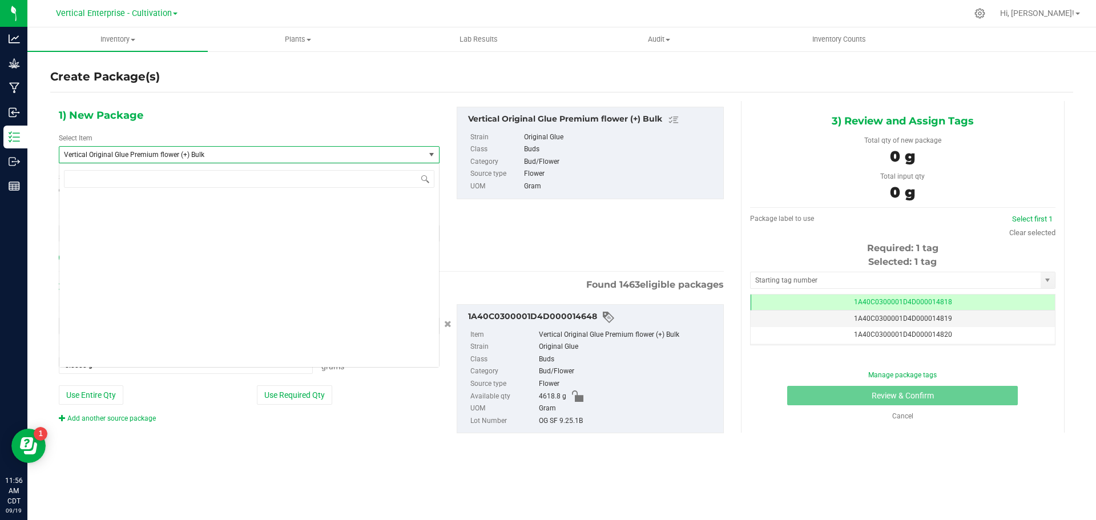
scroll to position [90502, 0]
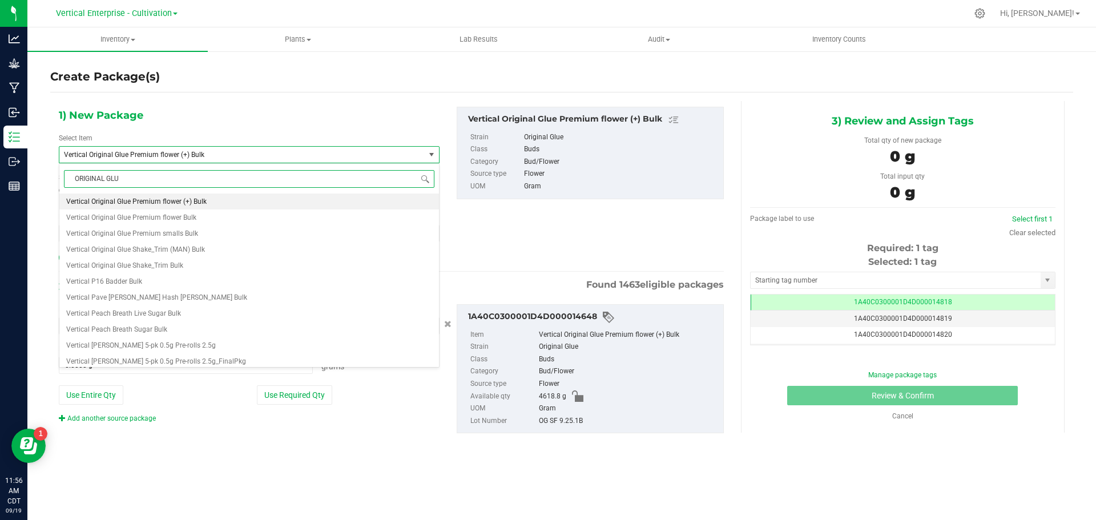
type input "ORIGINAL GLUE"
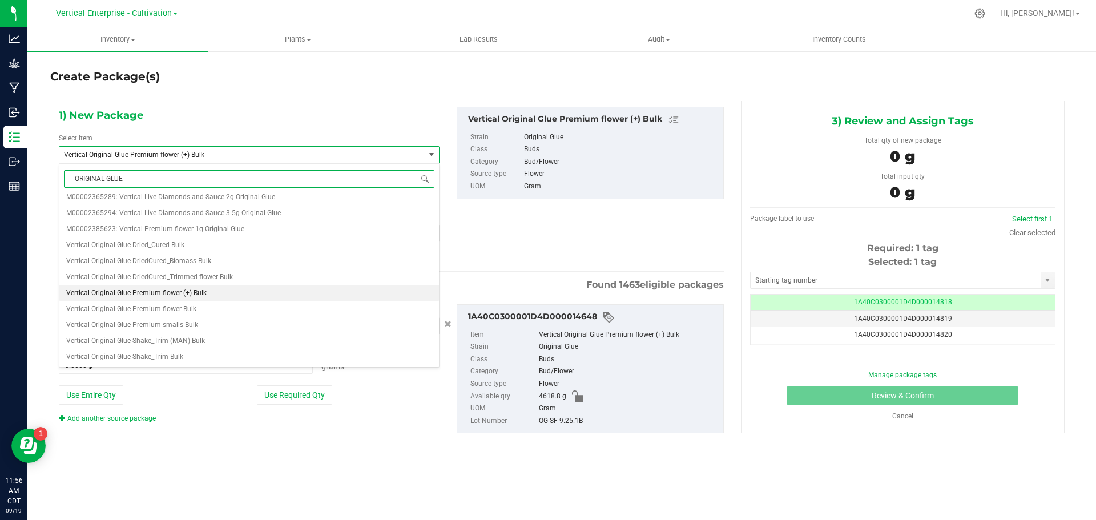
scroll to position [0, 0]
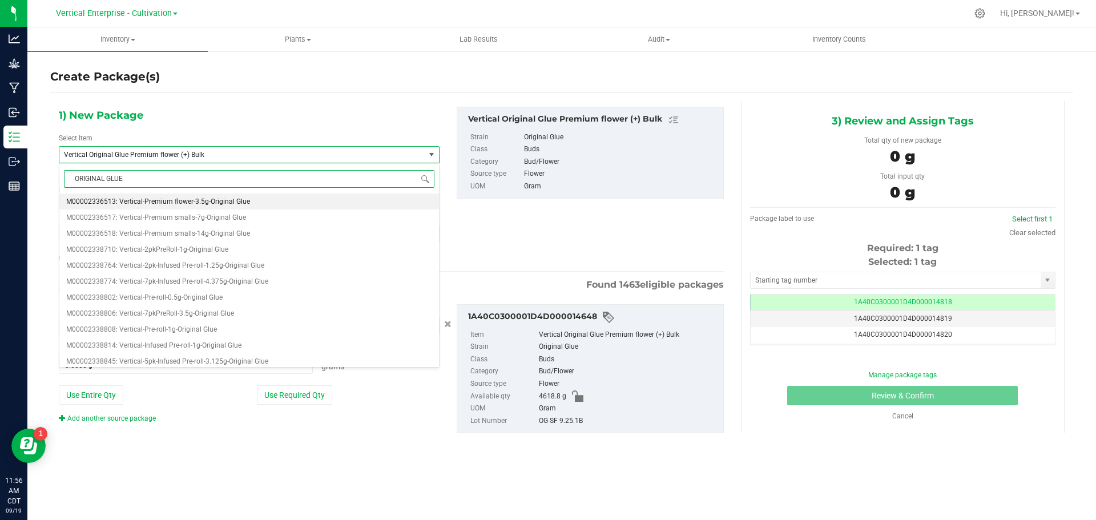
click at [240, 198] on span "M00002336513: Vertical-Premium flower-3.5g-Original Glue" at bounding box center [158, 202] width 184 height 8
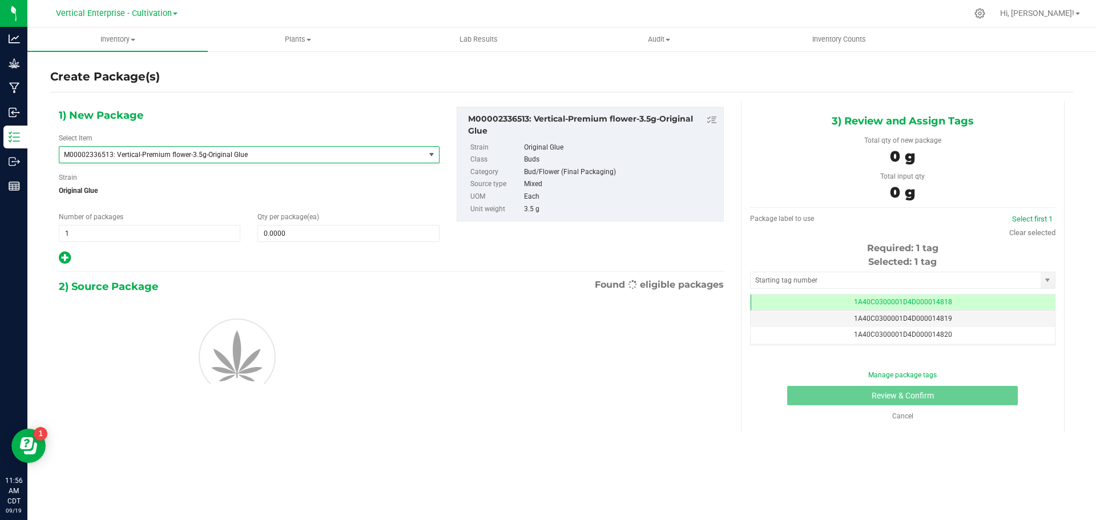
type input "0"
click at [311, 235] on span at bounding box center [349, 233] width 182 height 17
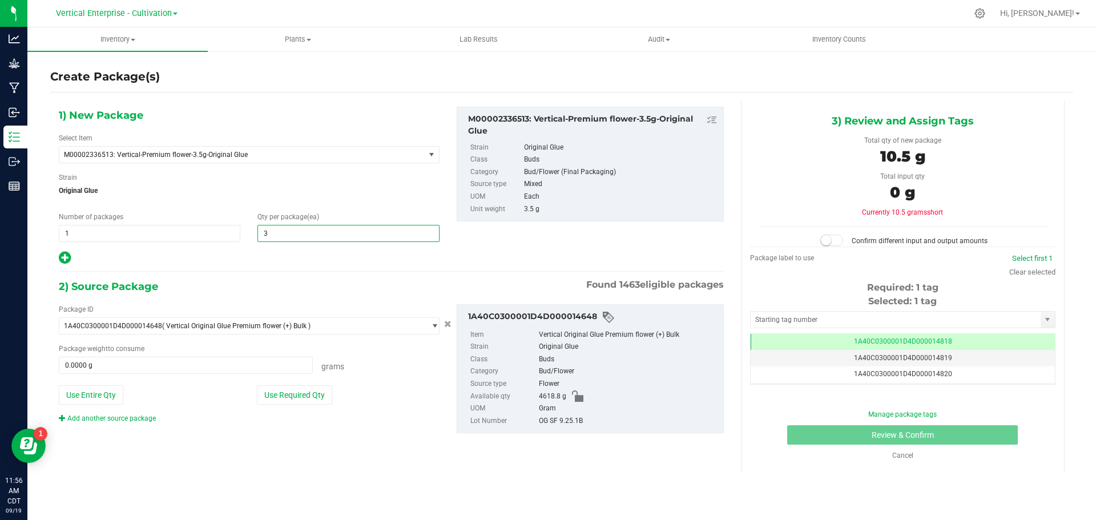
type input "36"
click at [289, 392] on button "Use Required Qty" at bounding box center [294, 394] width 75 height 19
type input "126.0000 g"
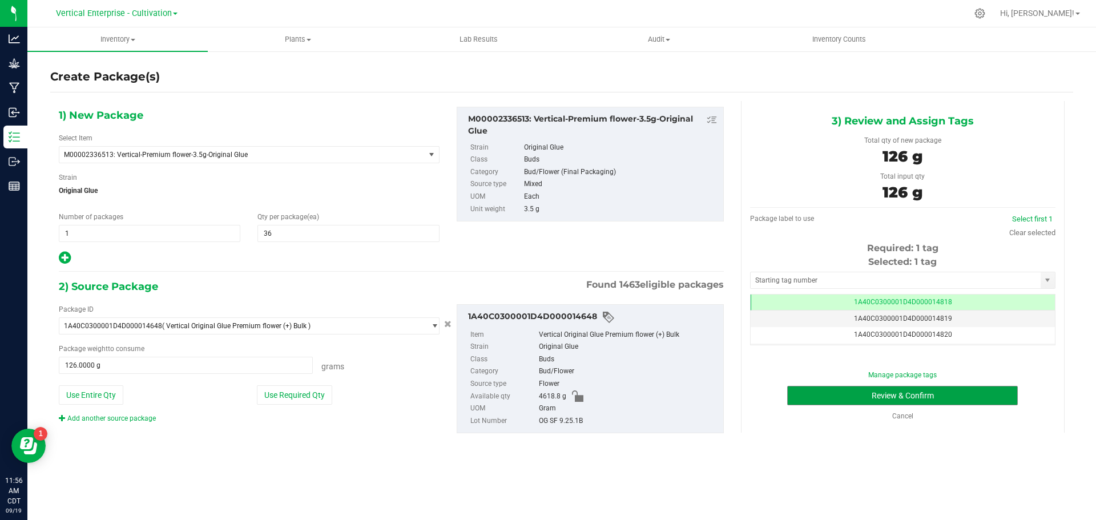
click at [963, 405] on button "Review & Confirm" at bounding box center [902, 395] width 231 height 19
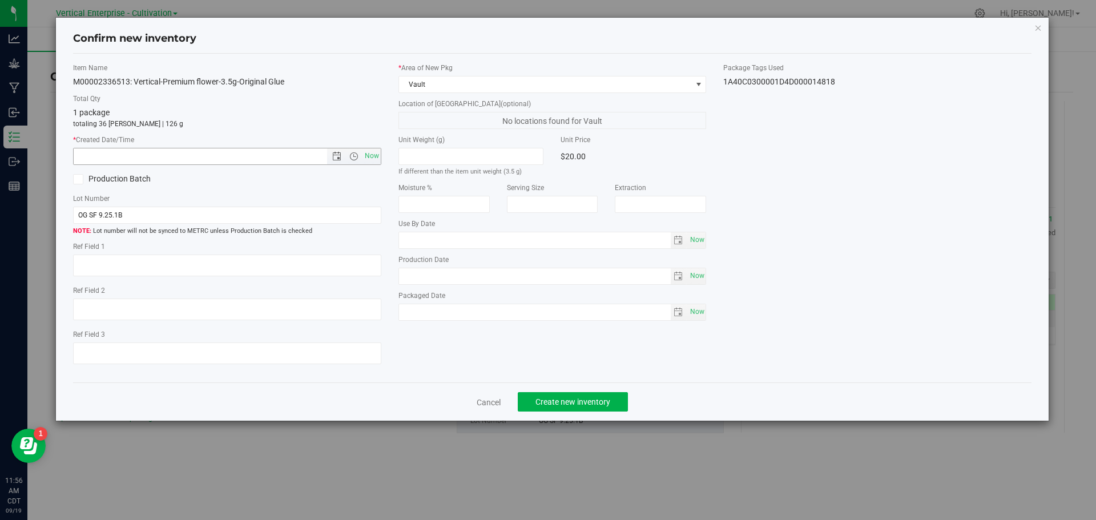
drag, startPoint x: 367, startPoint y: 157, endPoint x: 383, endPoint y: 178, distance: 26.5
click at [368, 161] on span "Now" at bounding box center [371, 156] width 19 height 17
type input "[DATE] 11:56 AM"
click at [556, 396] on button "Create new inventory" at bounding box center [573, 401] width 110 height 19
